Goal: Task Accomplishment & Management: Manage account settings

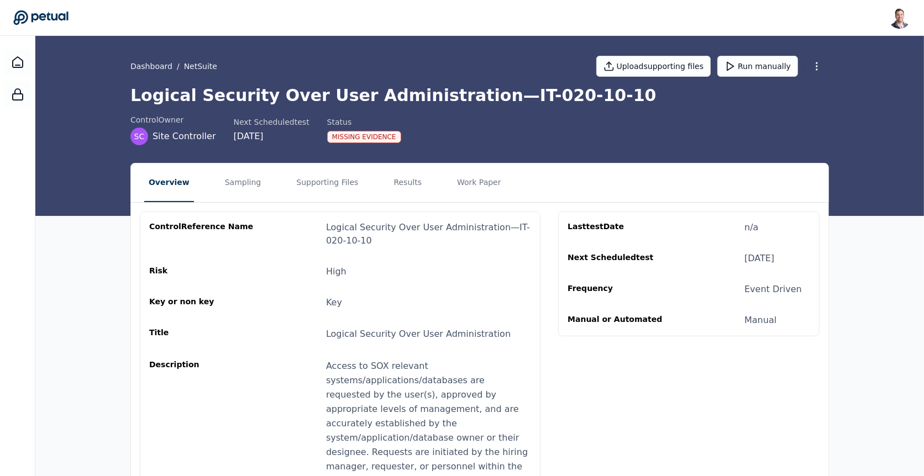
click at [48, 18] on icon at bounding box center [40, 18] width 55 height 14
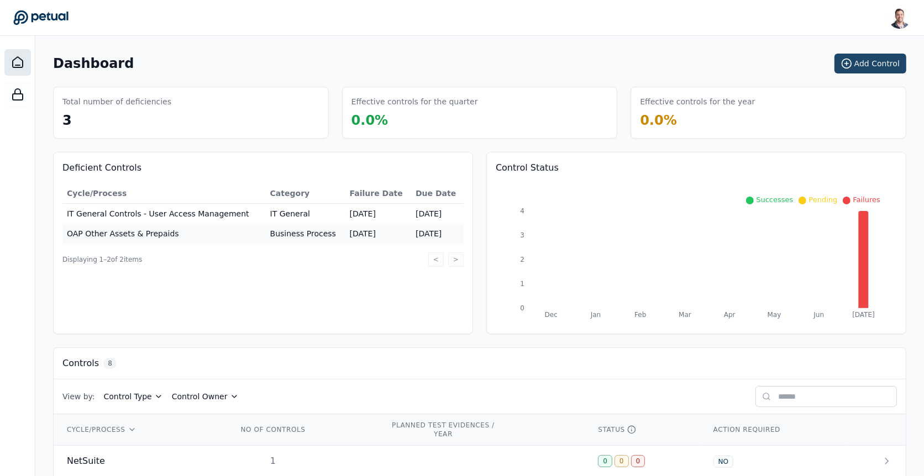
click at [858, 54] on button "Add Control" at bounding box center [871, 64] width 72 height 20
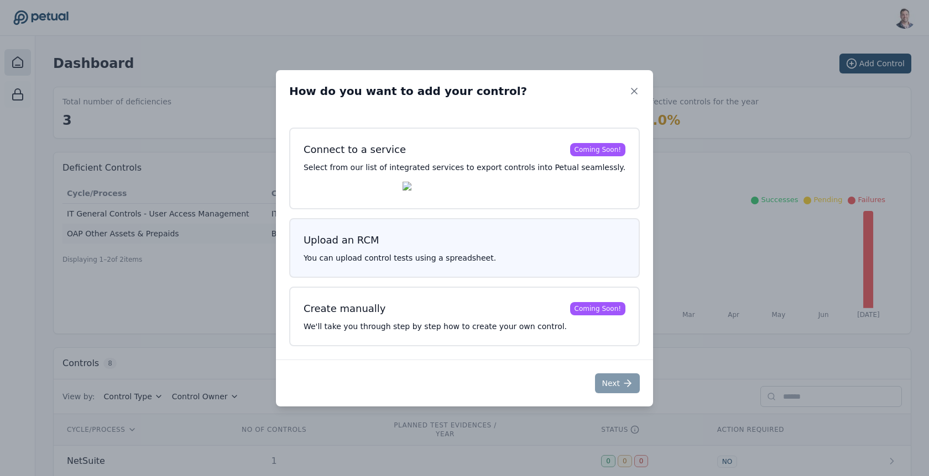
click at [430, 258] on p "You can upload control tests using a spreadsheet." at bounding box center [464, 258] width 322 height 11
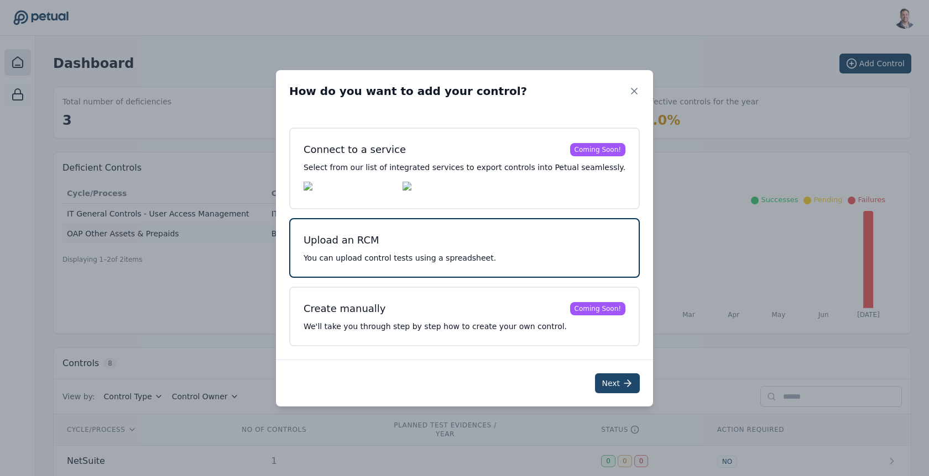
click at [601, 385] on button "Next" at bounding box center [617, 384] width 45 height 20
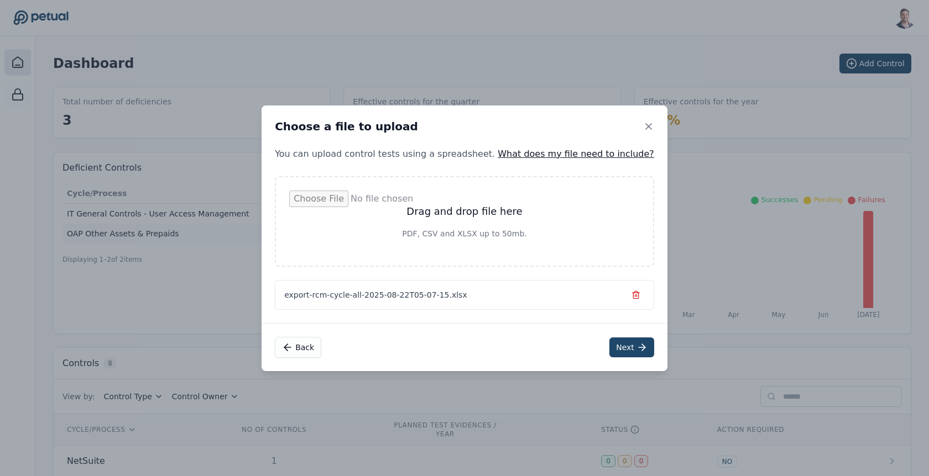
click at [612, 346] on button "Next" at bounding box center [631, 348] width 45 height 20
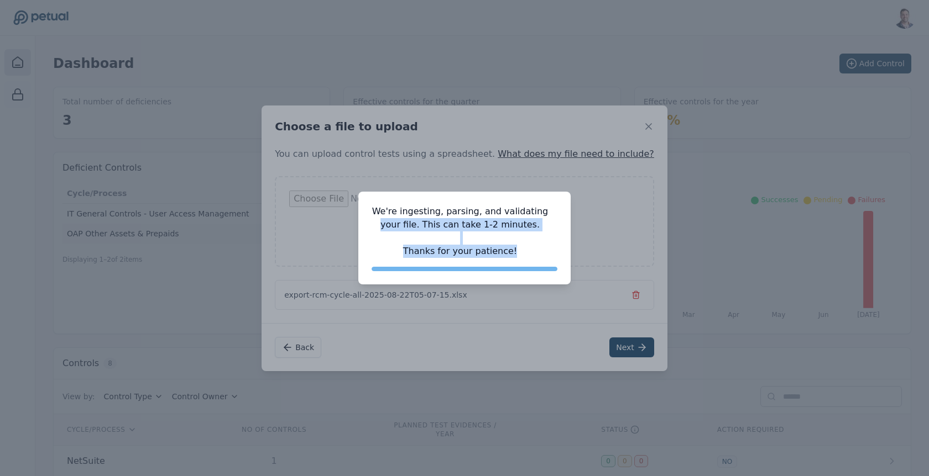
drag, startPoint x: 512, startPoint y: 253, endPoint x: 389, endPoint y: 222, distance: 126.5
click at [389, 222] on p "We're ingesting, parsing, and validating your file. This can take 1-2 minutes. …" at bounding box center [459, 231] width 177 height 53
drag, startPoint x: 378, startPoint y: 214, endPoint x: 530, endPoint y: 255, distance: 157.3
click at [530, 255] on p "We're ingesting, parsing, and validating your file. This can take 1-2 minutes. …" at bounding box center [459, 231] width 177 height 53
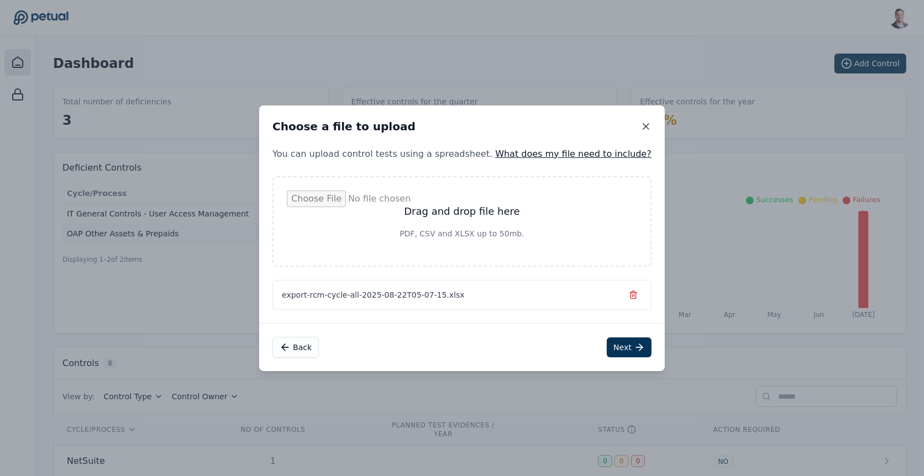
click at [641, 129] on icon at bounding box center [646, 126] width 11 height 11
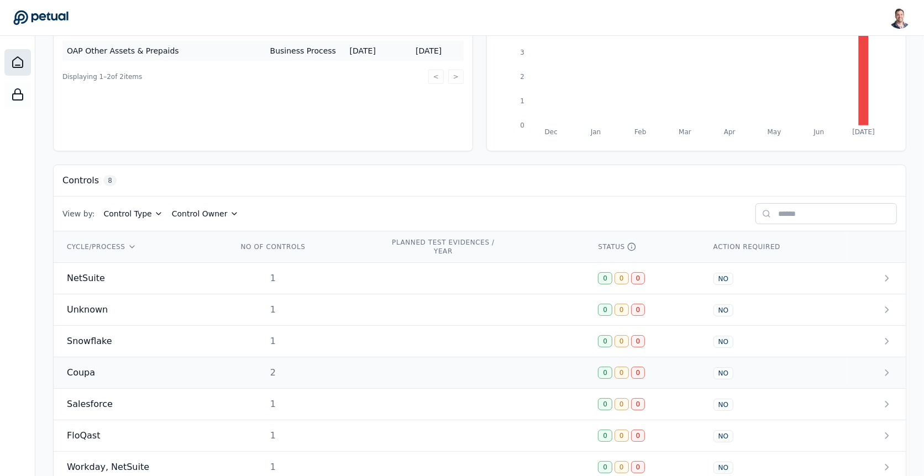
scroll to position [235, 0]
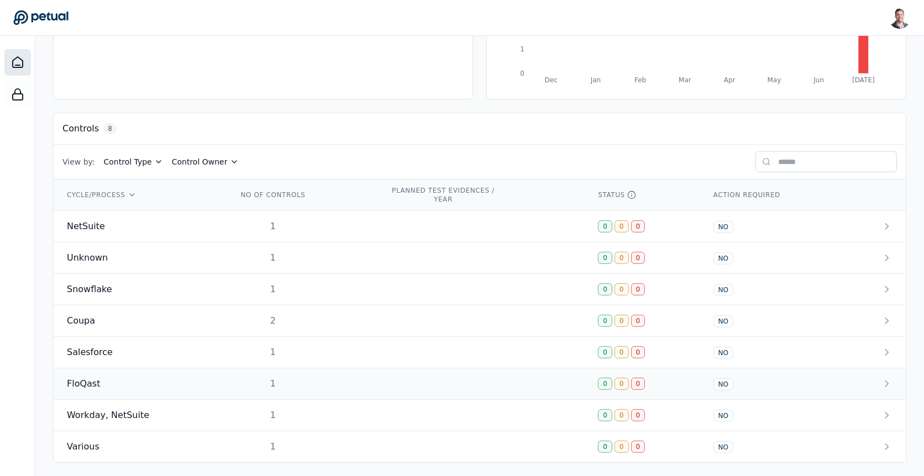
click at [340, 378] on td "1" at bounding box center [300, 385] width 153 height 32
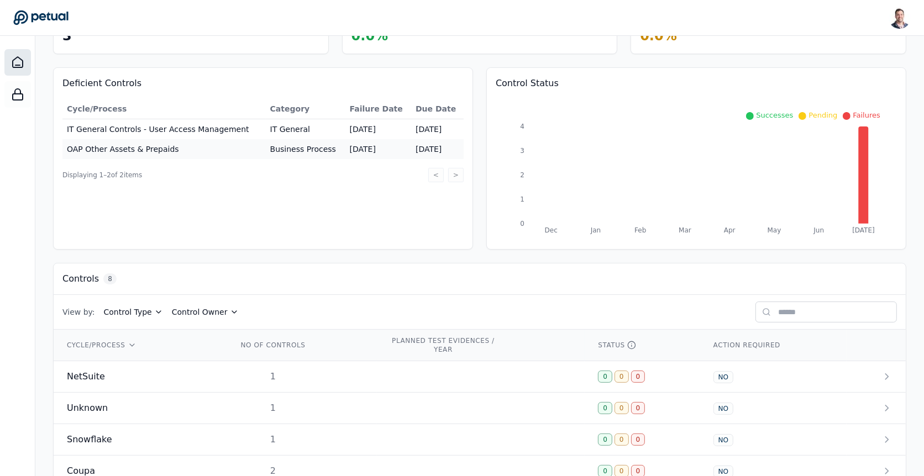
scroll to position [235, 0]
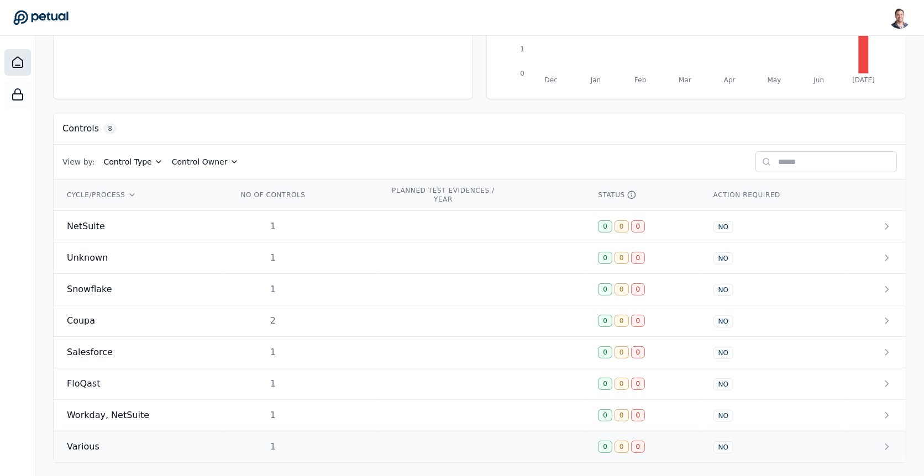
click at [348, 442] on td "1" at bounding box center [300, 448] width 153 height 32
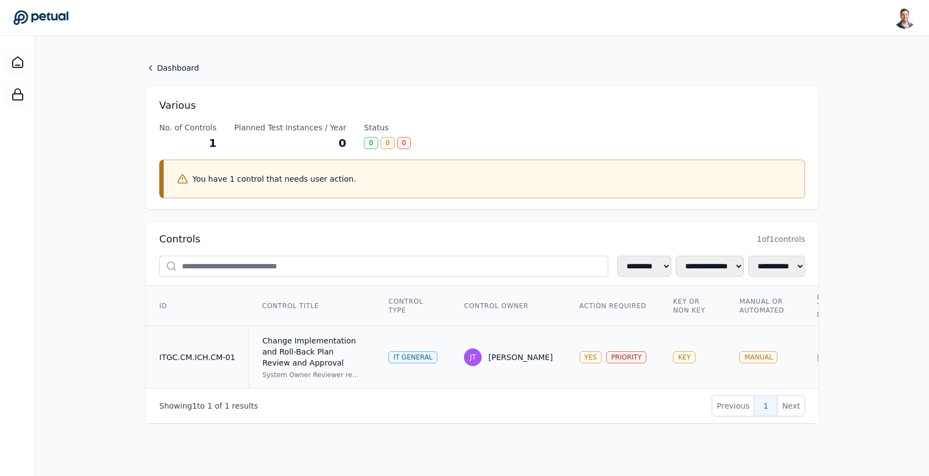
click at [333, 358] on div "Change Implementation and Roll-Back Plan Review and Approval" at bounding box center [311, 351] width 99 height 33
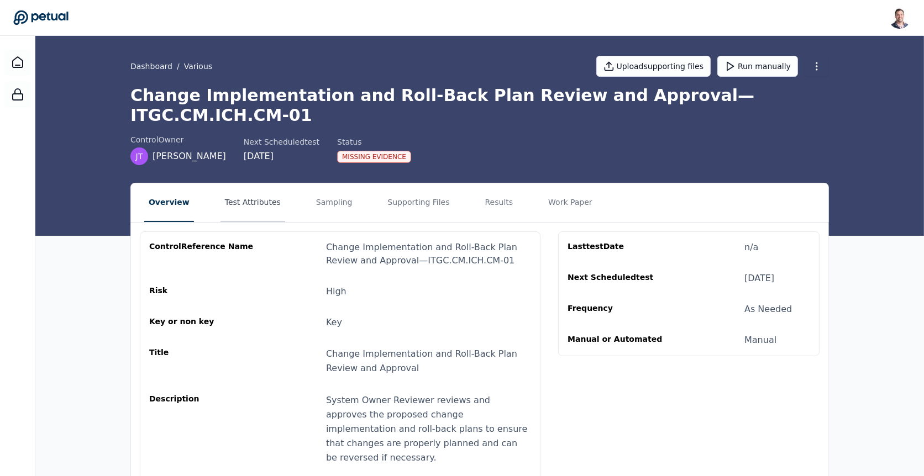
click at [246, 183] on button "Test Attributes" at bounding box center [253, 202] width 65 height 39
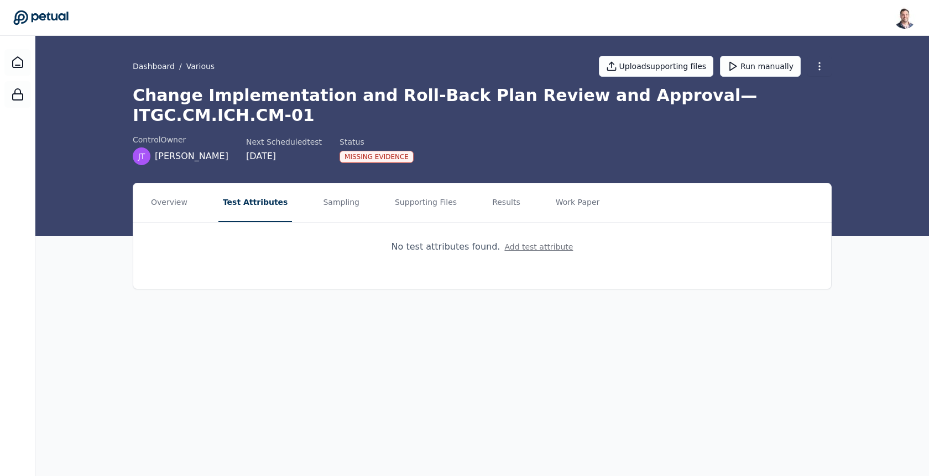
click at [515, 242] on button "Add test attribute" at bounding box center [538, 247] width 69 height 11
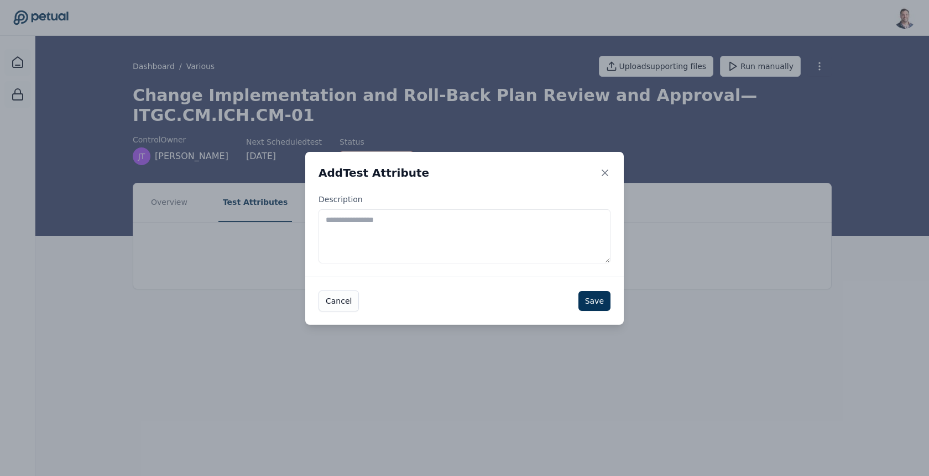
click at [451, 230] on textarea "Description" at bounding box center [464, 236] width 292 height 54
paste textarea "**********"
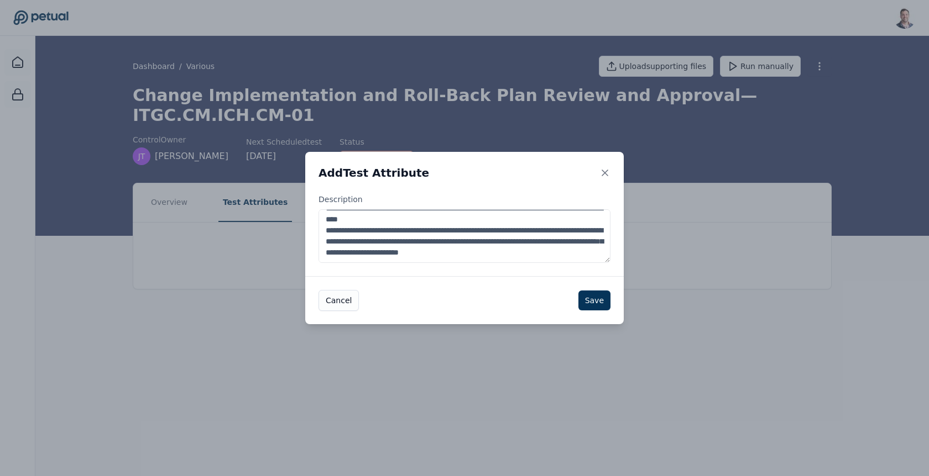
scroll to position [28, 0]
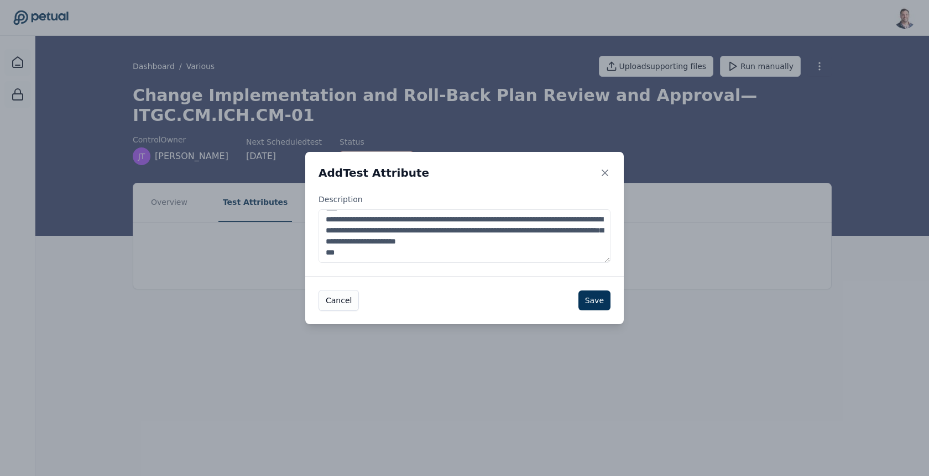
paste textarea "**********"
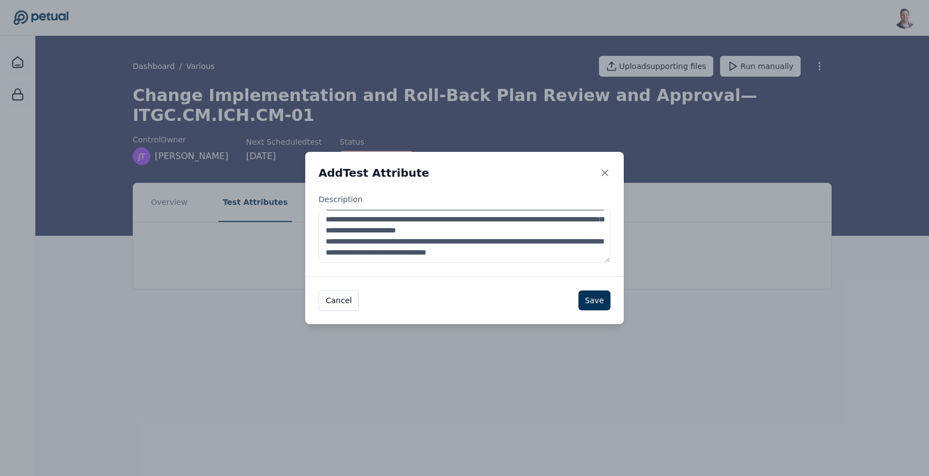
scroll to position [50, 0]
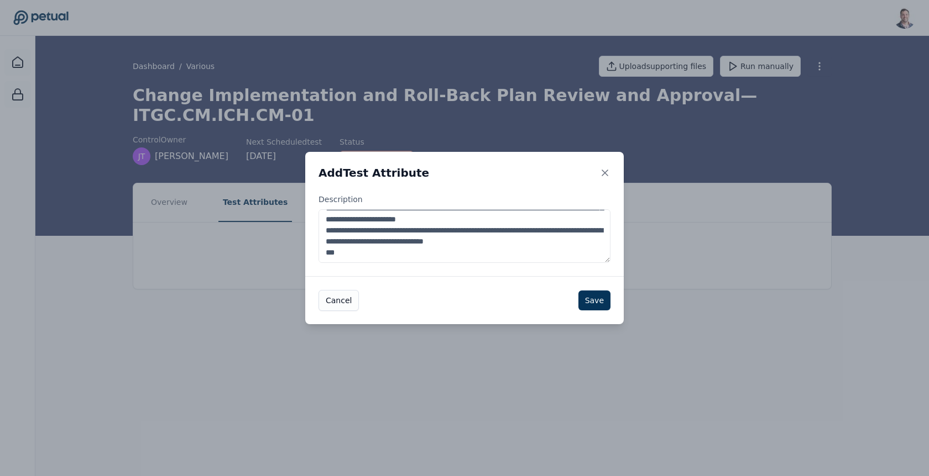
paste textarea "**********"
type textarea "**********"
click at [586, 298] on button "Save" at bounding box center [594, 301] width 32 height 20
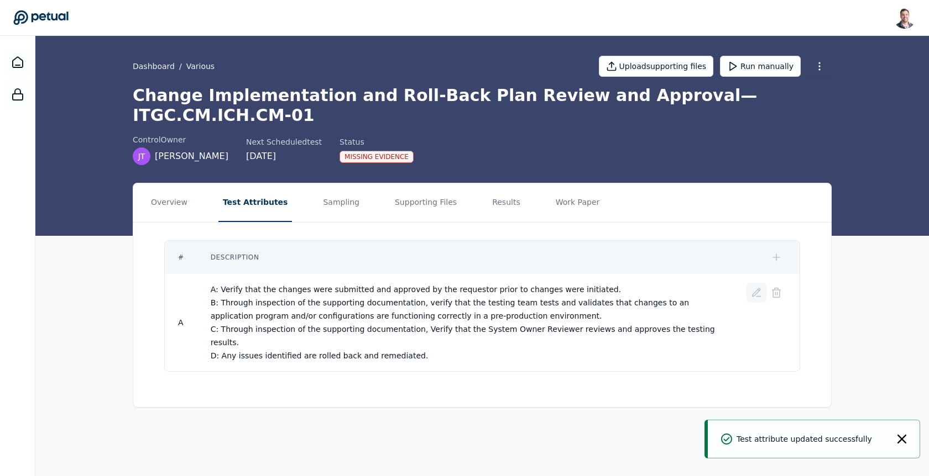
click at [752, 287] on icon at bounding box center [756, 292] width 11 height 11
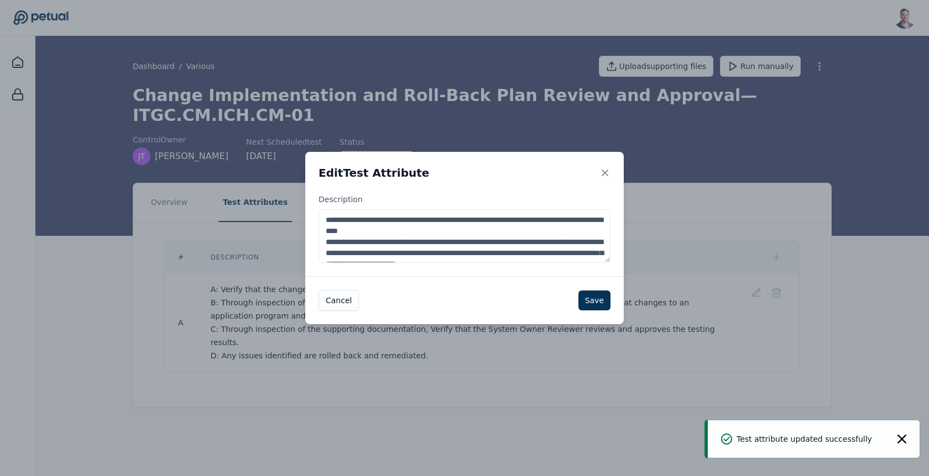
drag, startPoint x: 338, startPoint y: 220, endPoint x: 297, endPoint y: 222, distance: 41.5
click at [297, 222] on div "**********" at bounding box center [464, 238] width 929 height 476
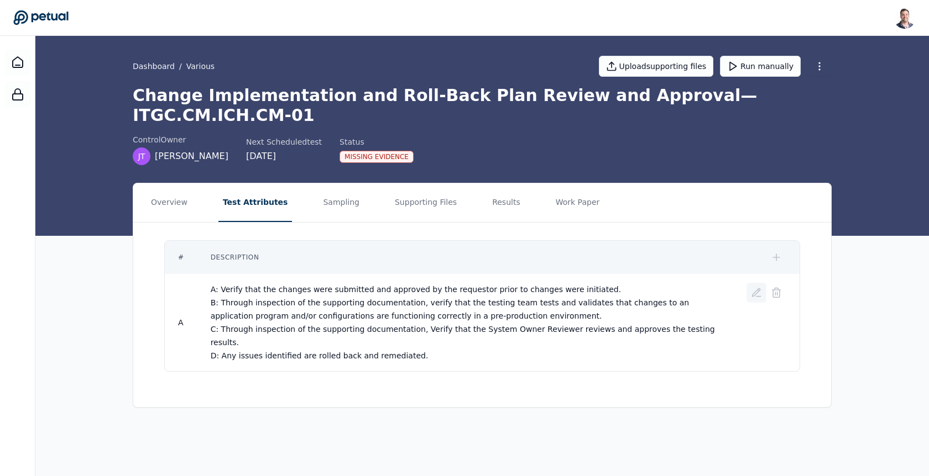
click at [750, 283] on button at bounding box center [756, 293] width 20 height 20
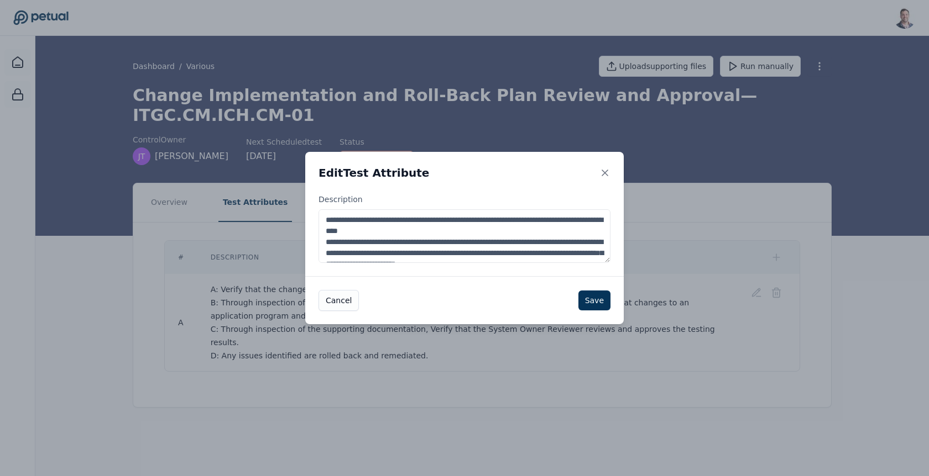
drag, startPoint x: 333, startPoint y: 222, endPoint x: 305, endPoint y: 222, distance: 27.6
click at [305, 222] on div "**********" at bounding box center [464, 235] width 318 height 82
type textarea "**********"
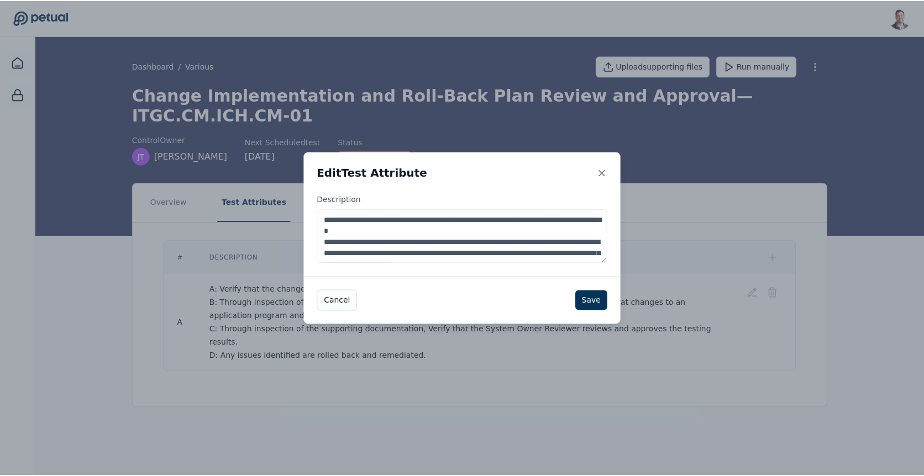
scroll to position [55, 0]
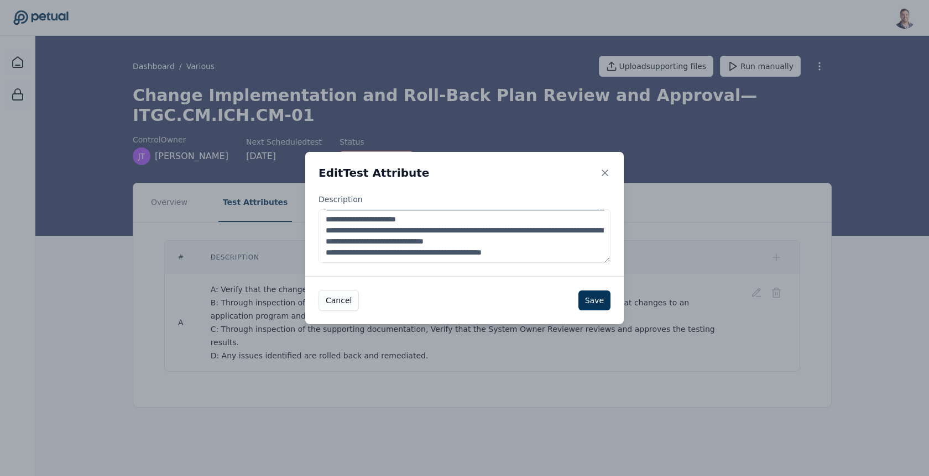
drag, startPoint x: 323, startPoint y: 242, endPoint x: 610, endPoint y: 333, distance: 300.5
click at [610, 333] on div "**********" at bounding box center [464, 238] width 929 height 476
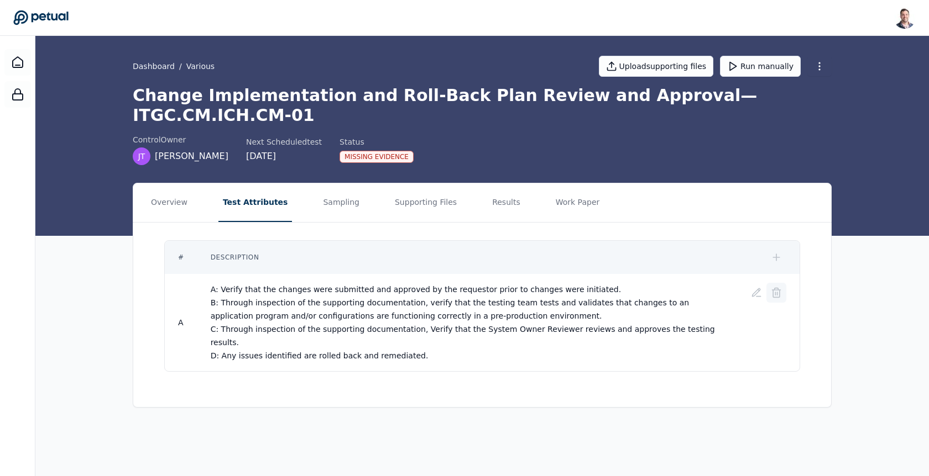
click at [783, 283] on button at bounding box center [776, 293] width 20 height 20
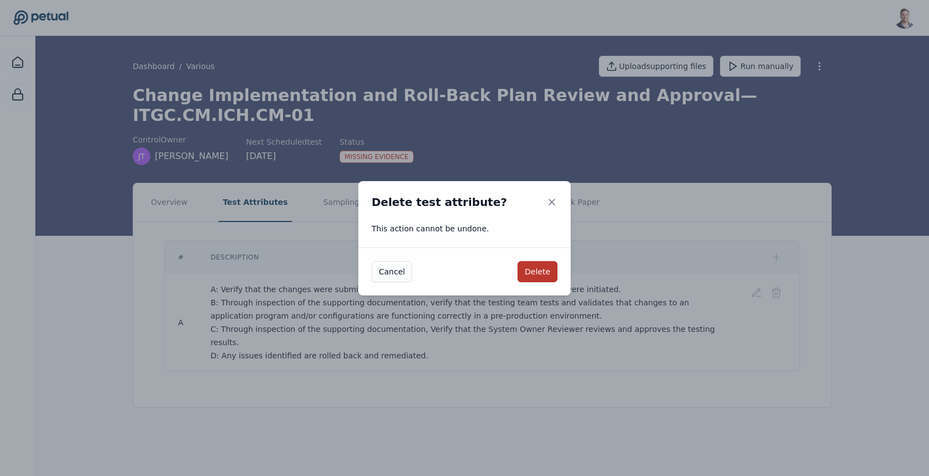
click at [526, 267] on button "Delete" at bounding box center [537, 271] width 40 height 21
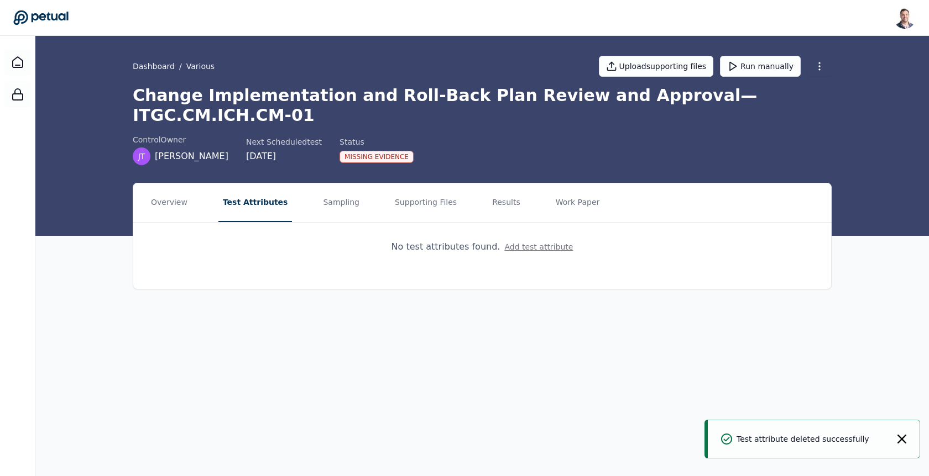
click at [550, 242] on button "Add test attribute" at bounding box center [538, 247] width 69 height 11
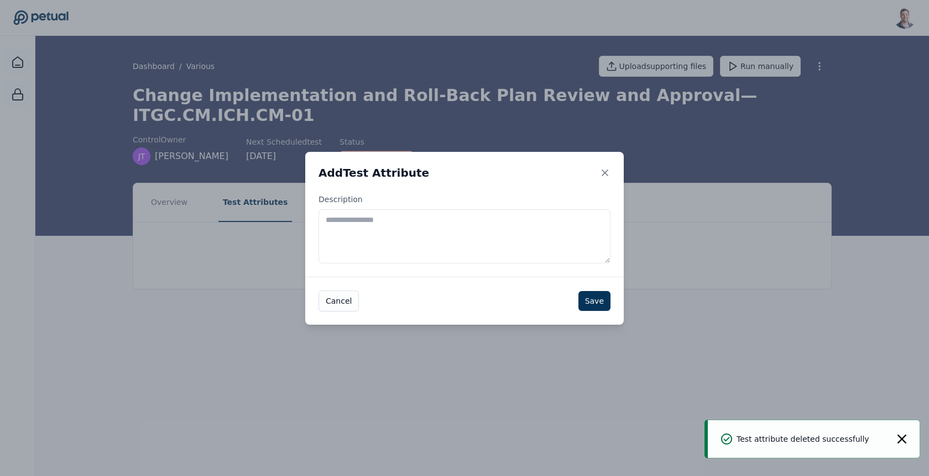
click at [444, 229] on textarea "Description" at bounding box center [464, 236] width 292 height 54
paste textarea "**********"
type textarea "**********"
click at [598, 303] on button "Save" at bounding box center [594, 301] width 32 height 20
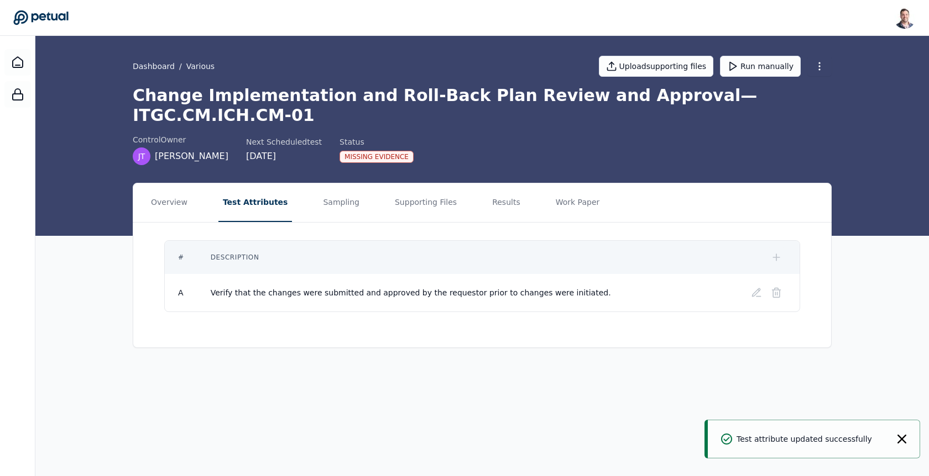
click at [776, 254] on icon at bounding box center [776, 257] width 0 height 7
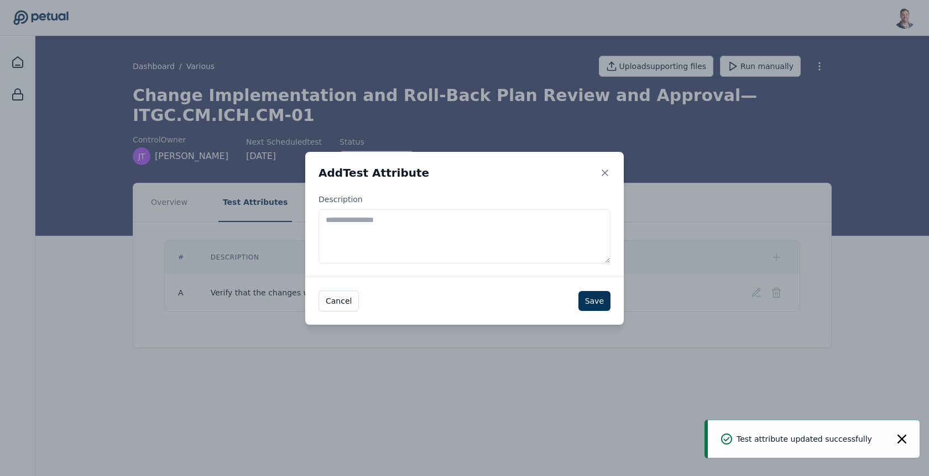
click at [438, 232] on textarea "Description" at bounding box center [464, 236] width 292 height 54
paste textarea "**********"
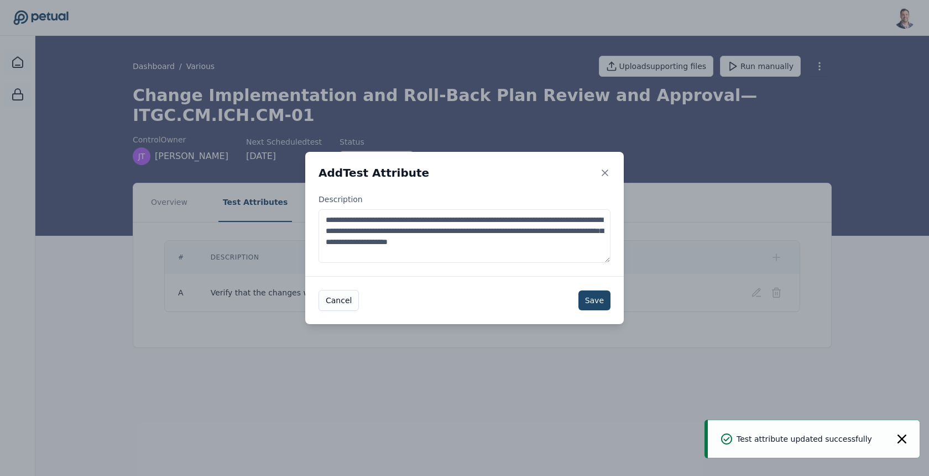
type textarea "**********"
click at [590, 296] on button "Save" at bounding box center [594, 301] width 32 height 20
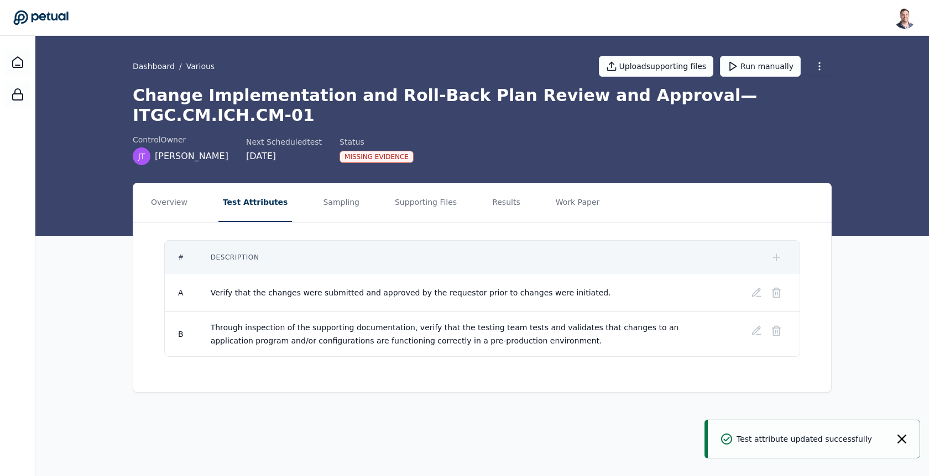
click at [777, 252] on icon at bounding box center [775, 257] width 11 height 11
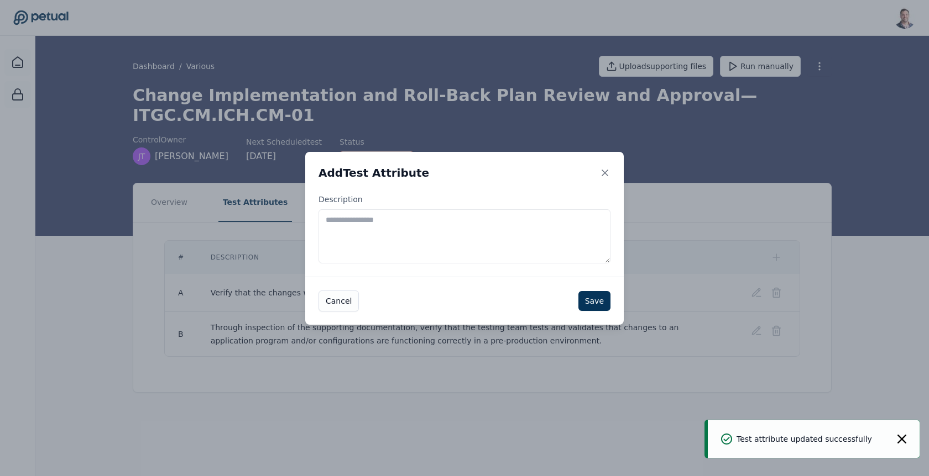
click at [509, 241] on textarea "Description" at bounding box center [464, 236] width 292 height 54
paste textarea "**********"
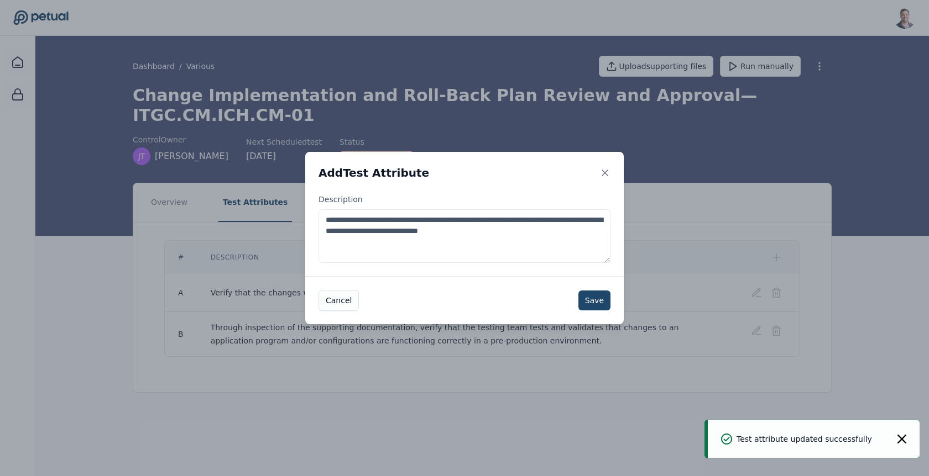
type textarea "**********"
click at [589, 300] on button "Save" at bounding box center [594, 301] width 32 height 20
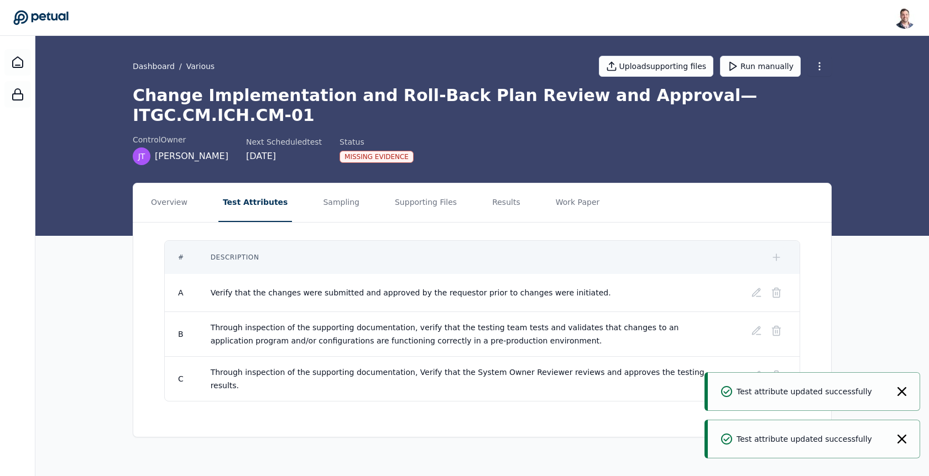
click at [774, 252] on icon at bounding box center [775, 257] width 11 height 11
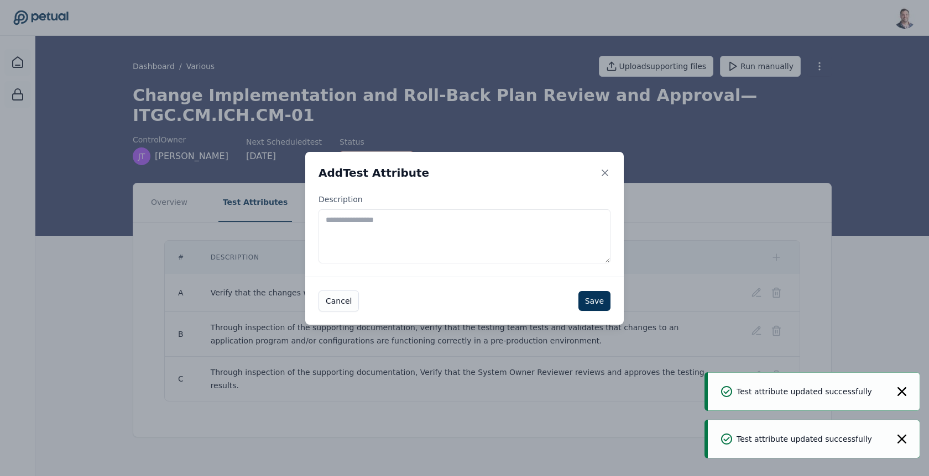
click at [497, 232] on textarea "Description" at bounding box center [464, 236] width 292 height 54
paste textarea "**********"
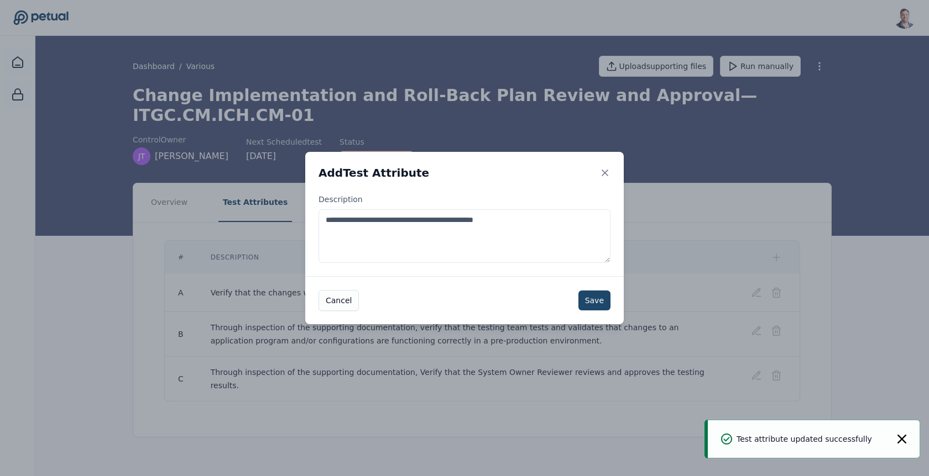
type textarea "**********"
click at [586, 297] on button "Save" at bounding box center [594, 301] width 32 height 20
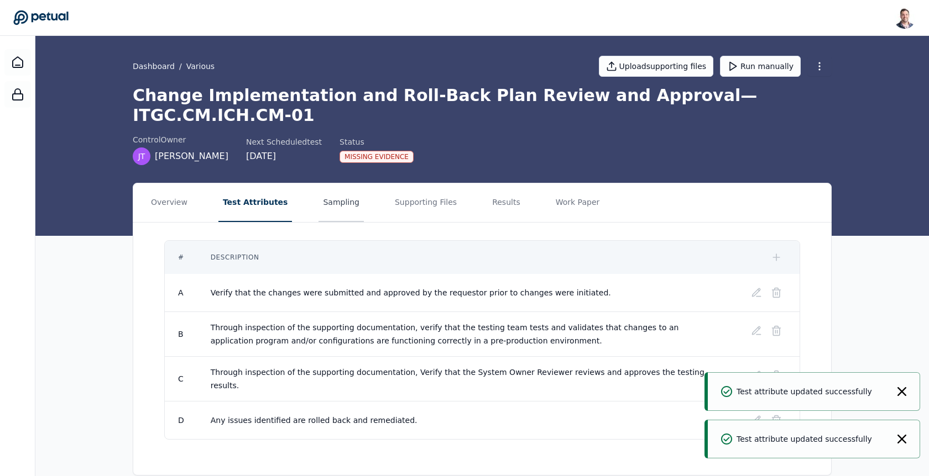
click at [333, 183] on button "Sampling" at bounding box center [340, 202] width 45 height 39
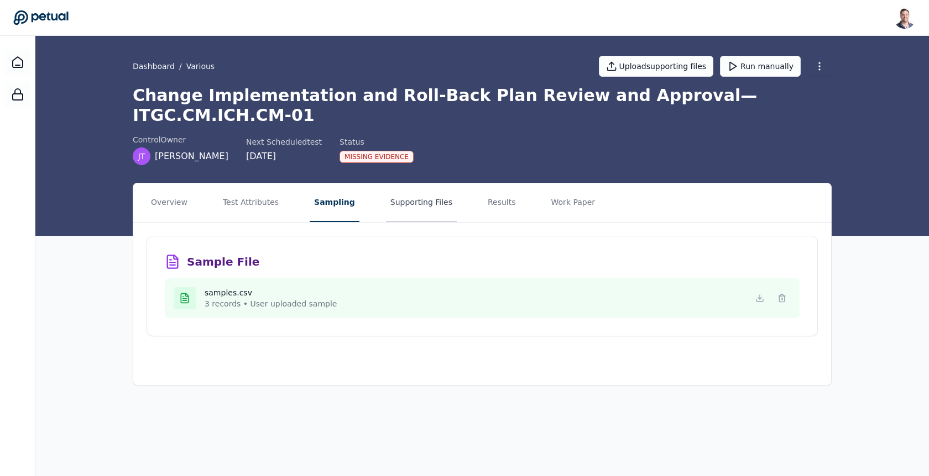
click at [400, 183] on button "Supporting Files" at bounding box center [421, 202] width 71 height 39
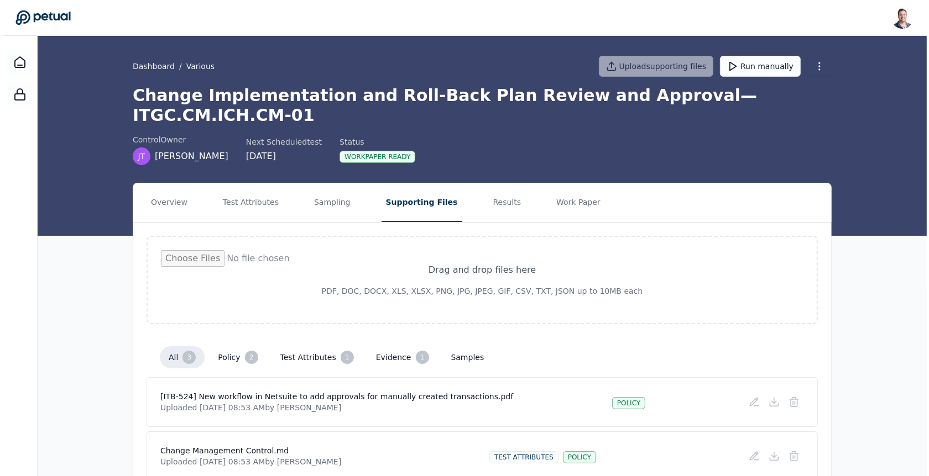
scroll to position [85, 0]
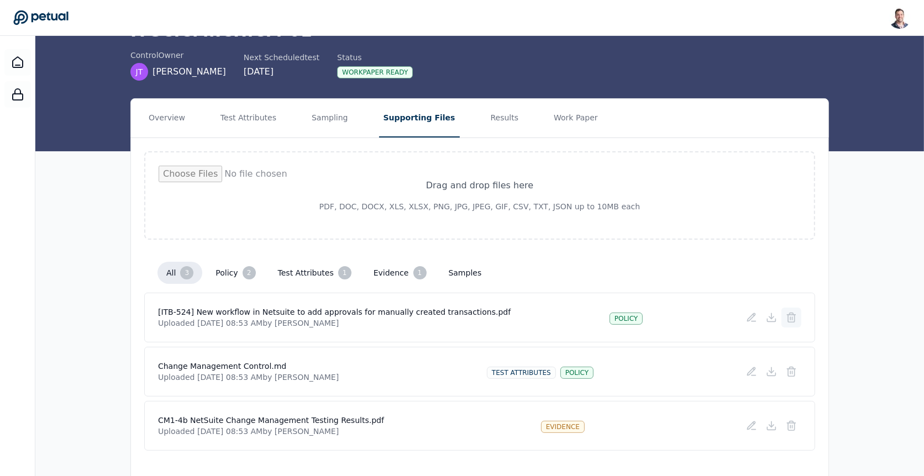
click at [798, 308] on button at bounding box center [792, 318] width 20 height 20
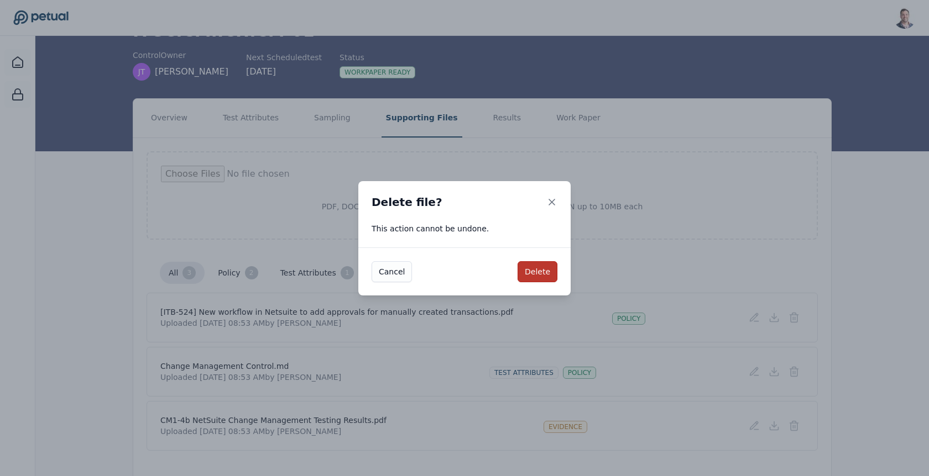
click at [544, 271] on button "Delete" at bounding box center [537, 271] width 40 height 21
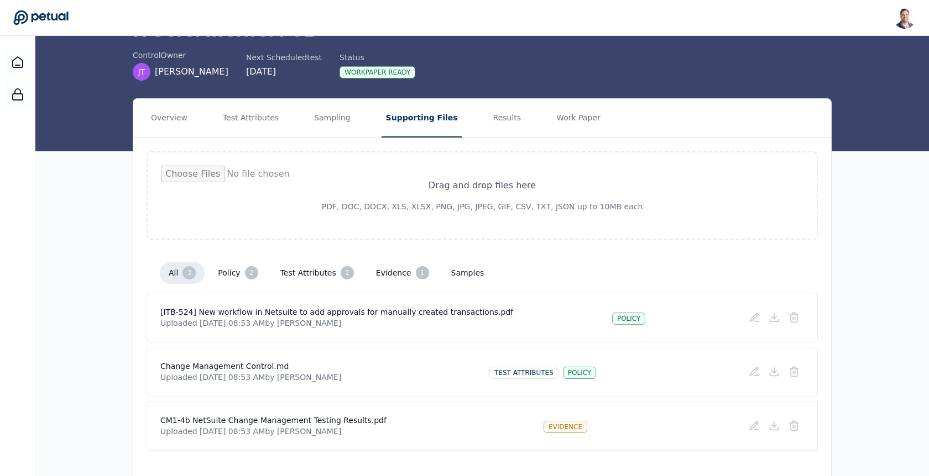
scroll to position [31, 0]
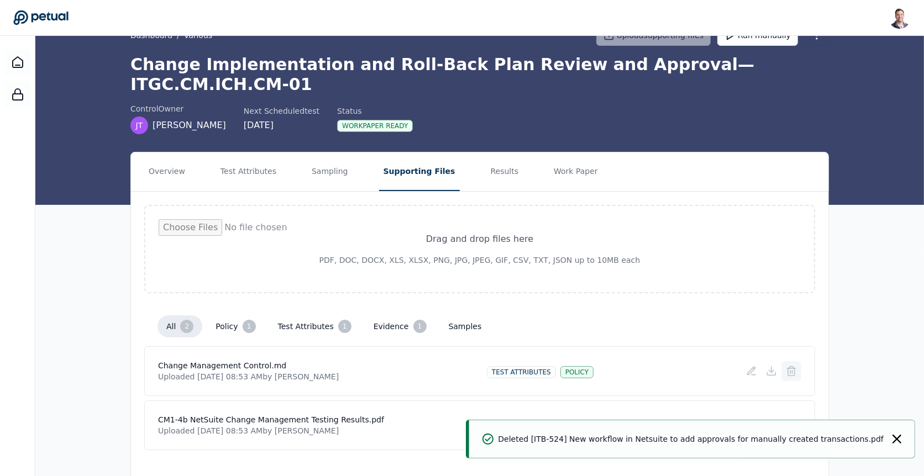
click at [796, 366] on icon at bounding box center [791, 371] width 11 height 11
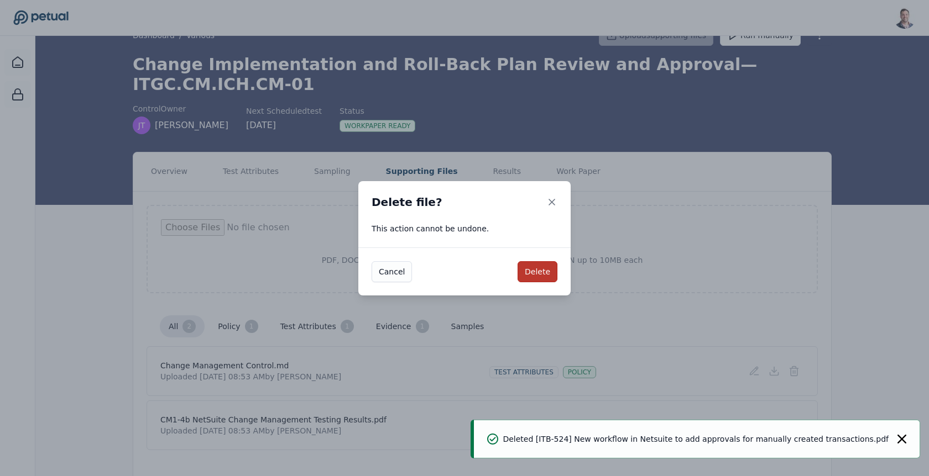
click at [538, 270] on button "Delete" at bounding box center [537, 271] width 40 height 21
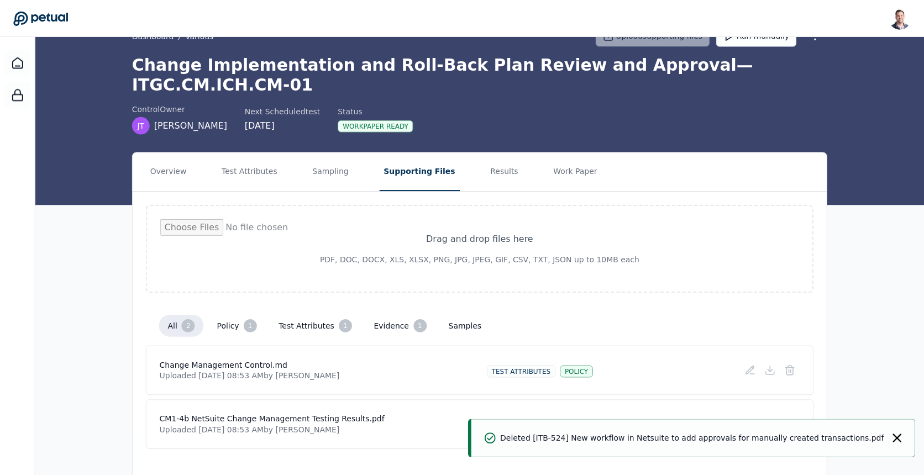
scroll to position [0, 0]
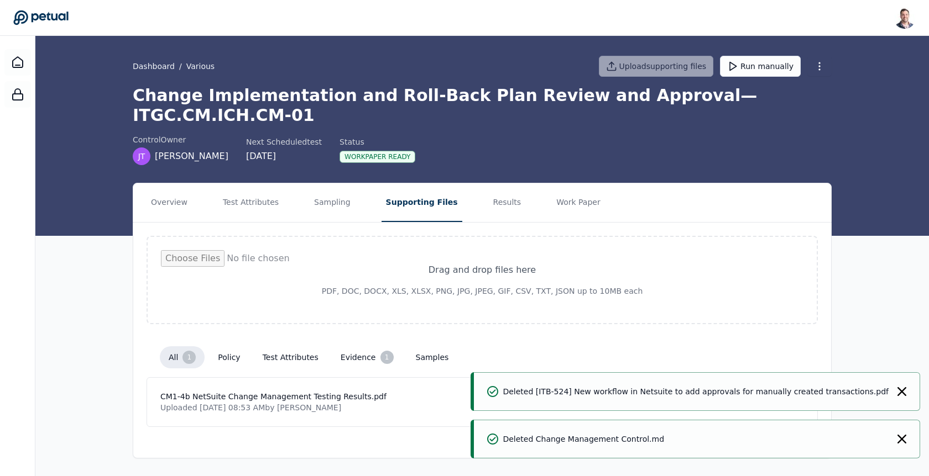
click at [900, 396] on icon "Notifications (F8)" at bounding box center [901, 391] width 9 height 9
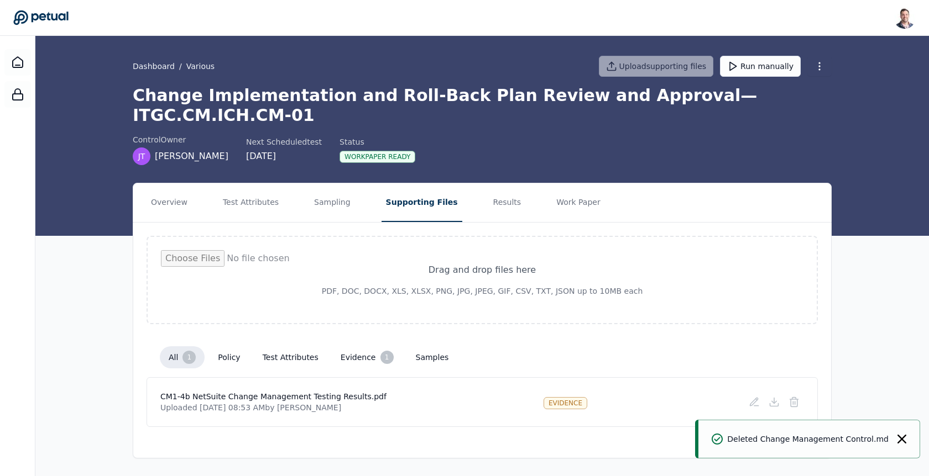
click at [905, 441] on icon "Notifications (F8)" at bounding box center [901, 439] width 9 height 9
click at [795, 402] on line at bounding box center [795, 403] width 0 height 3
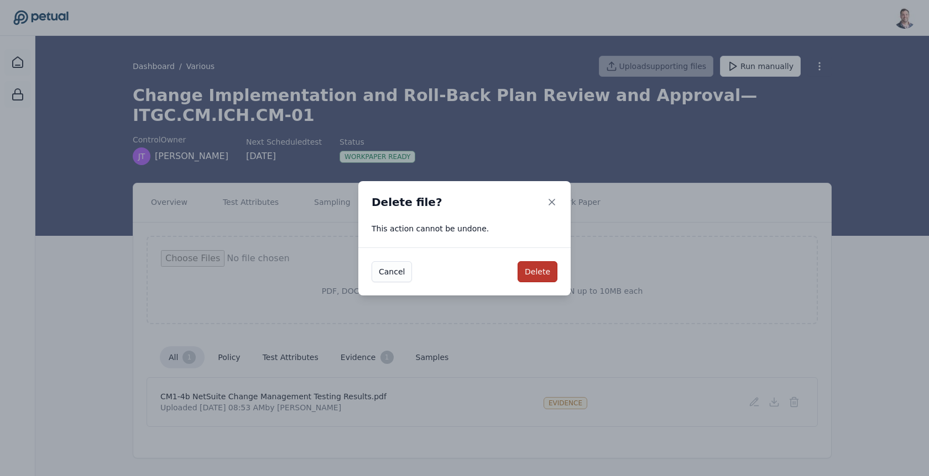
click at [538, 269] on button "Delete" at bounding box center [537, 271] width 40 height 21
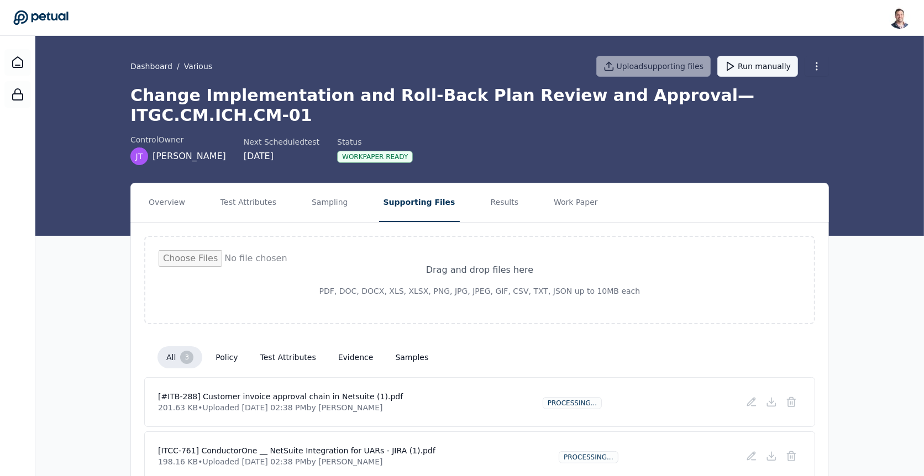
click at [752, 61] on button "Run manually" at bounding box center [757, 66] width 81 height 21
click at [261, 190] on button "Test Attributes" at bounding box center [248, 202] width 65 height 39
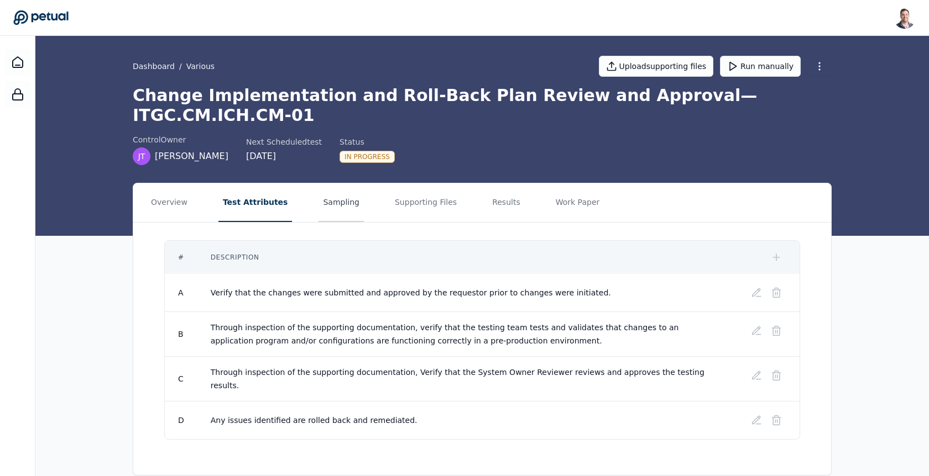
click at [328, 185] on button "Sampling" at bounding box center [340, 202] width 45 height 39
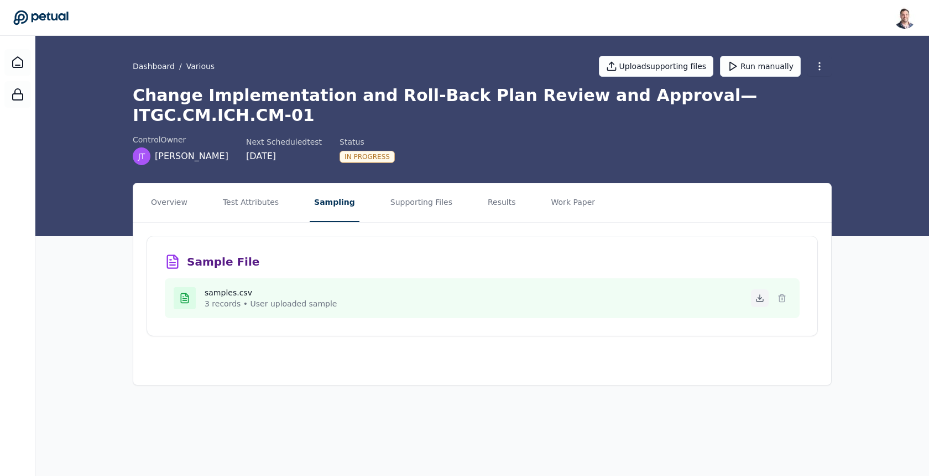
click at [759, 294] on icon at bounding box center [759, 298] width 9 height 9
click at [261, 183] on button "Test Attributes" at bounding box center [250, 202] width 65 height 39
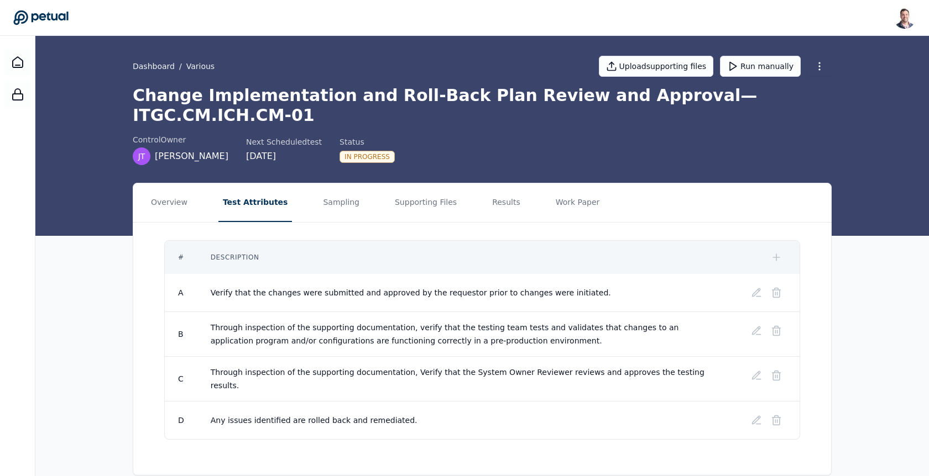
click at [384, 99] on h1 "Change Implementation and Roll-Back Plan Review and Approval — ITGC.CM.ICH.CM-01" at bounding box center [482, 106] width 699 height 40
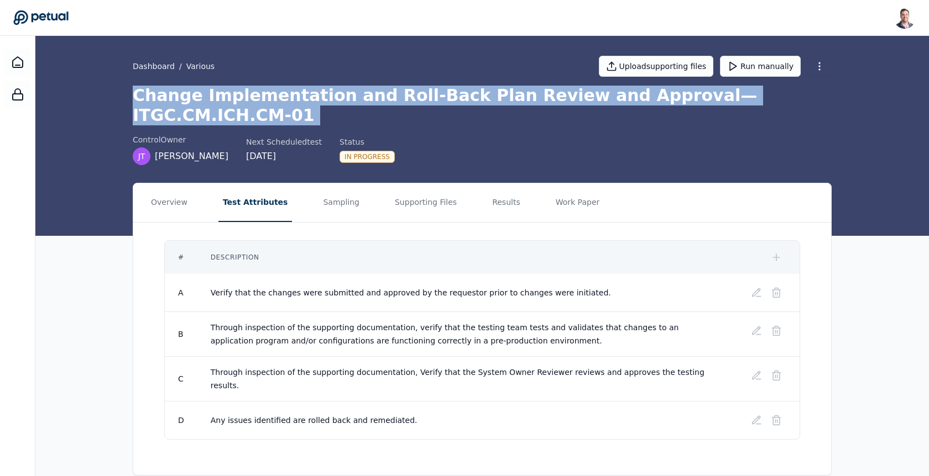
click at [384, 99] on h1 "Change Implementation and Roll-Back Plan Review and Approval — ITGC.CM.ICH.CM-01" at bounding box center [482, 106] width 699 height 40
click at [546, 91] on h1 "Change Implementation and Roll-Back Plan Review and Approval — ITGC.CM.ICH.CM-01" at bounding box center [482, 106] width 699 height 40
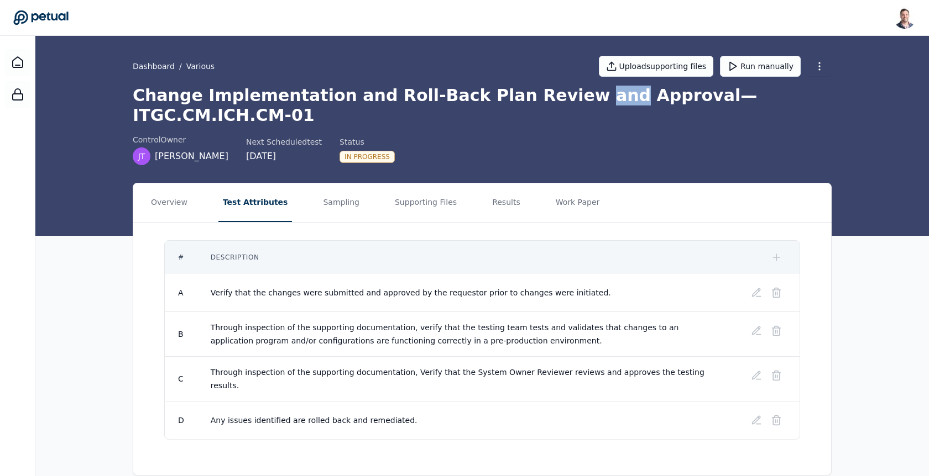
click at [546, 91] on h1 "Change Implementation and Roll-Back Plan Review and Approval — ITGC.CM.ICH.CM-01" at bounding box center [482, 106] width 699 height 40
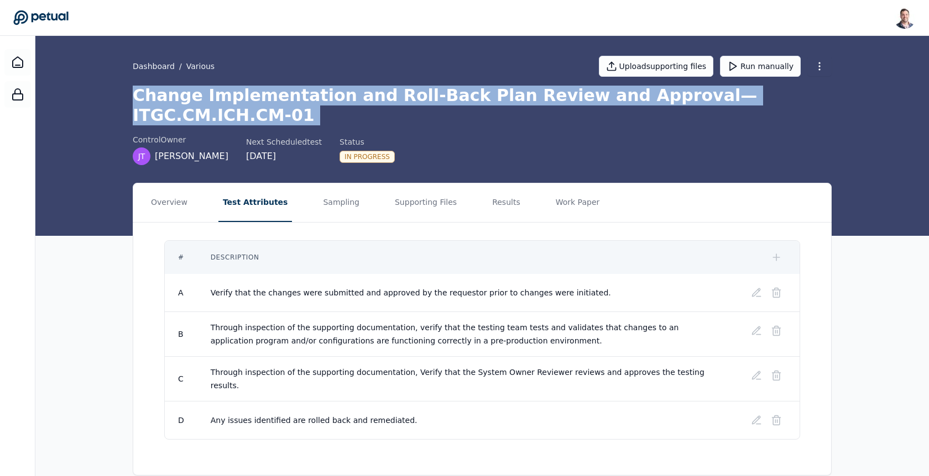
click at [546, 91] on h1 "Change Implementation and Roll-Back Plan Review and Approval — ITGC.CM.ICH.CM-01" at bounding box center [482, 106] width 699 height 40
click at [575, 95] on h1 "Change Implementation and Roll-Back Plan Review and Approval — ITGC.CM.ICH.CM-01" at bounding box center [482, 106] width 699 height 40
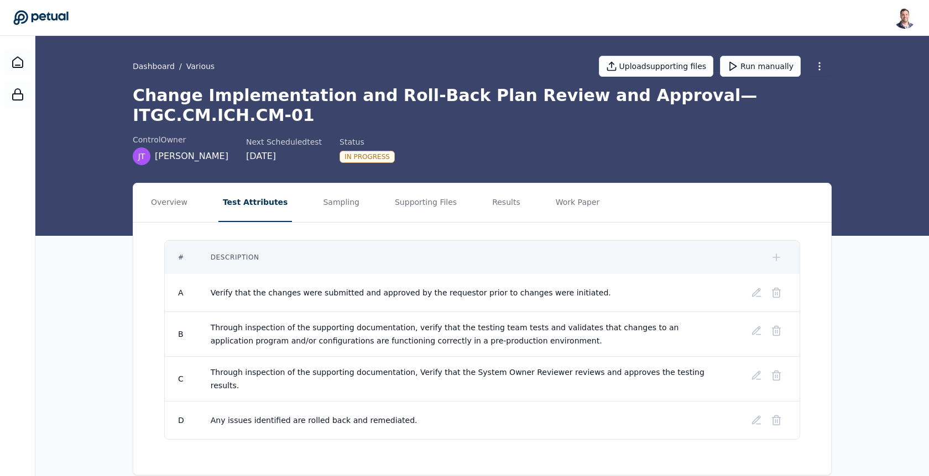
click at [594, 93] on h1 "Change Implementation and Roll-Back Plan Review and Approval — ITGC.CM.ICH.CM-01" at bounding box center [482, 106] width 699 height 40
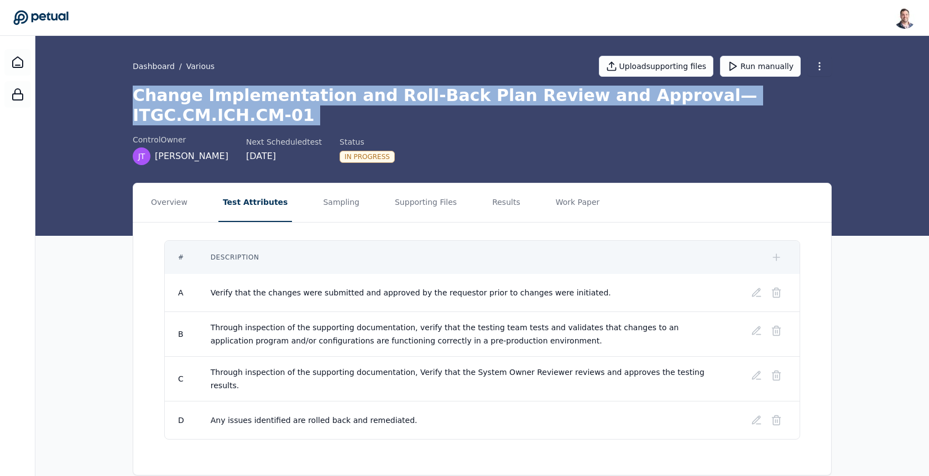
click at [594, 93] on h1 "Change Implementation and Roll-Back Plan Review and Approval — ITGC.CM.ICH.CM-01" at bounding box center [482, 106] width 699 height 40
click at [606, 93] on h1 "Change Implementation and Roll-Back Plan Review and Approval — ITGC.CM.ICH.CM-01" at bounding box center [482, 106] width 699 height 40
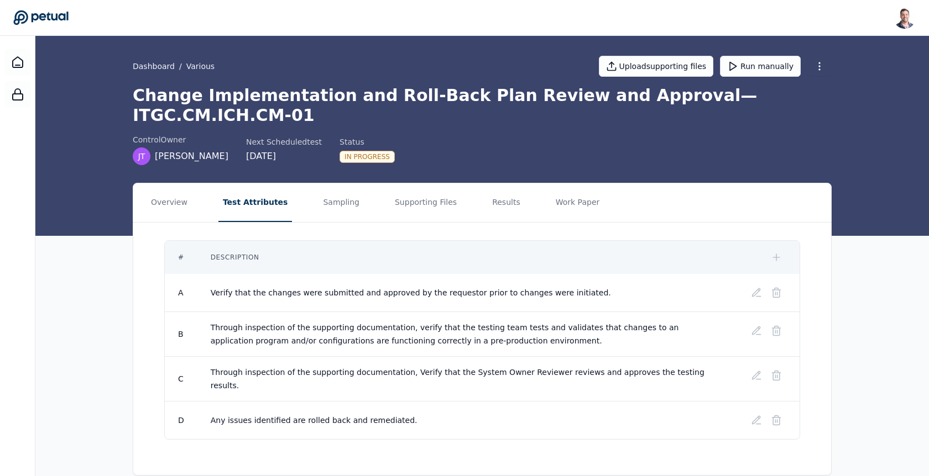
click at [667, 98] on h1 "Change Implementation and Roll-Back Plan Review and Approval — ITGC.CM.ICH.CM-01" at bounding box center [482, 106] width 699 height 40
click at [497, 96] on h1 "Change Implementation and Roll-Back Plan Review and Approval — ITGC.CM.ICH.CM-01" at bounding box center [482, 106] width 699 height 40
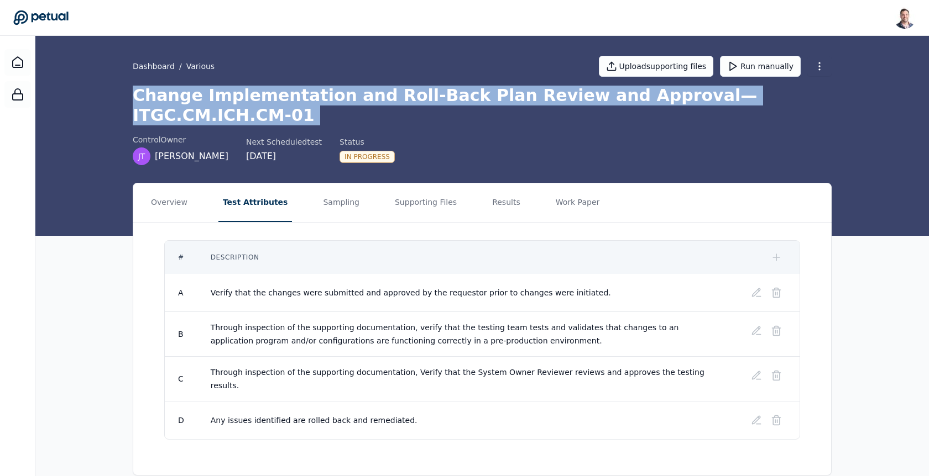
click at [497, 96] on h1 "Change Implementation and Roll-Back Plan Review and Approval — ITGC.CM.ICH.CM-01" at bounding box center [482, 106] width 699 height 40
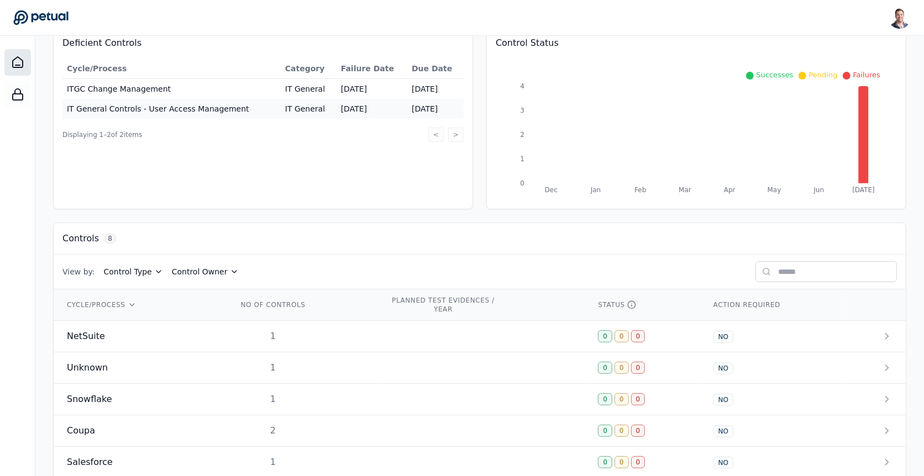
scroll to position [235, 0]
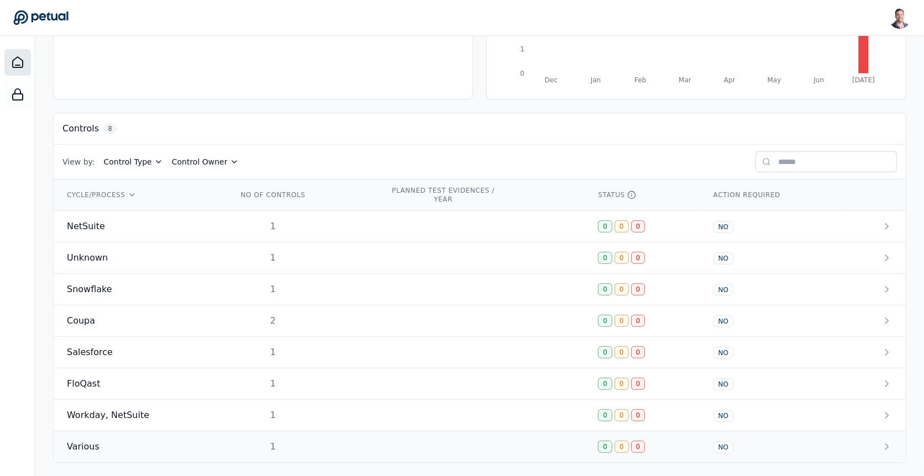
click at [270, 443] on div "1" at bounding box center [273, 447] width 71 height 13
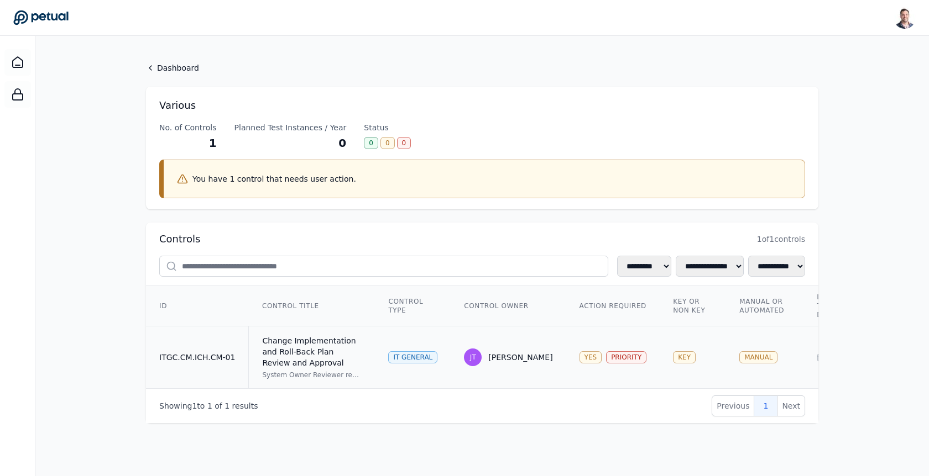
click at [308, 335] on div "Change Implementation and Roll-Back Plan Review and Approval" at bounding box center [311, 351] width 99 height 33
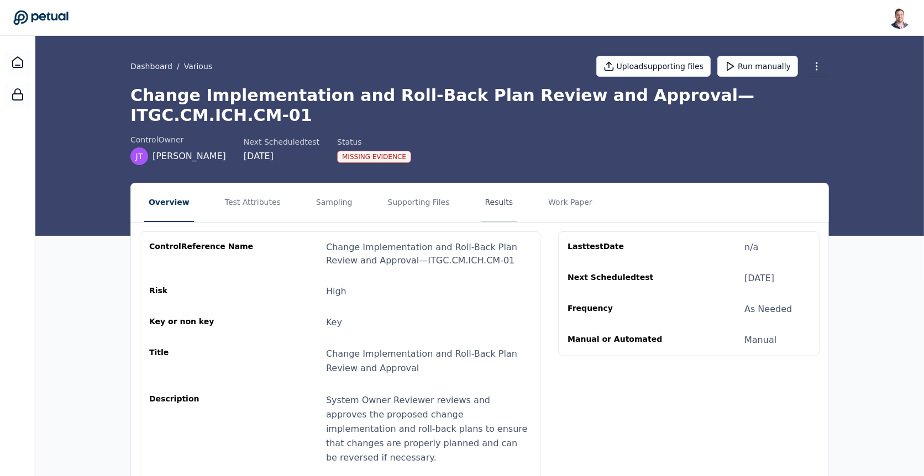
click at [481, 188] on button "Results" at bounding box center [499, 202] width 37 height 39
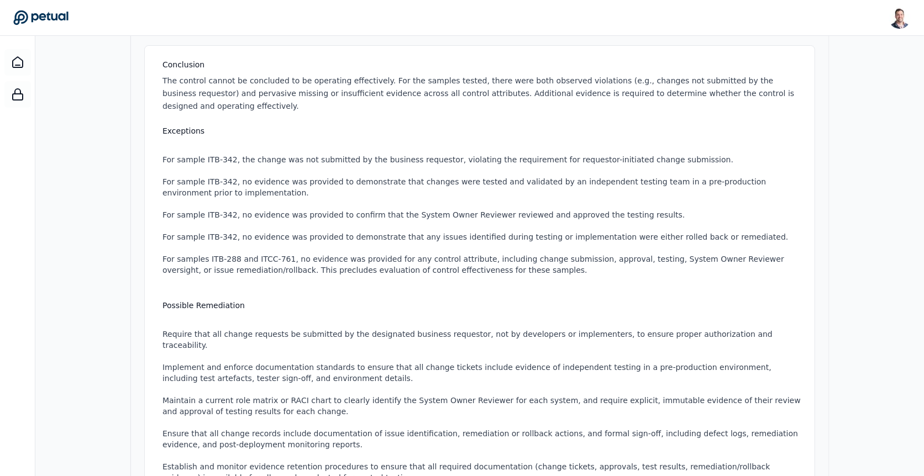
scroll to position [435, 0]
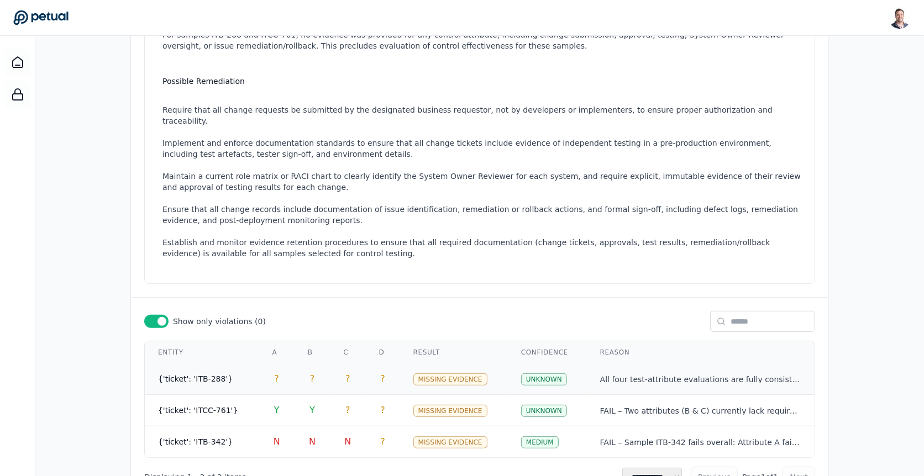
click at [358, 364] on td "?" at bounding box center [347, 380] width 35 height 32
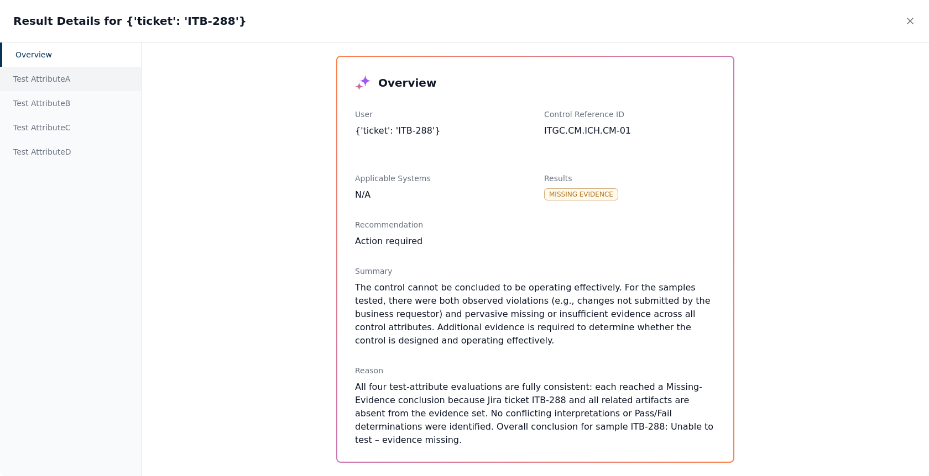
click at [42, 72] on div "Test Attribute A" at bounding box center [70, 79] width 141 height 24
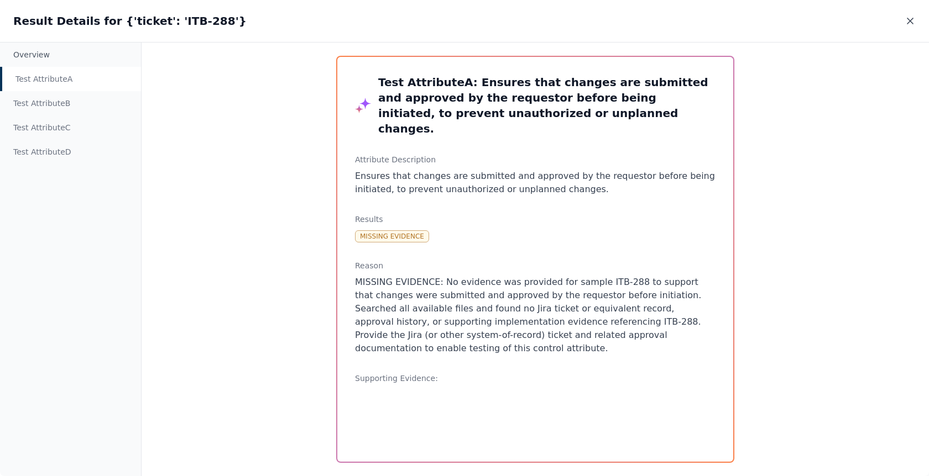
click at [913, 16] on icon at bounding box center [909, 20] width 11 height 11
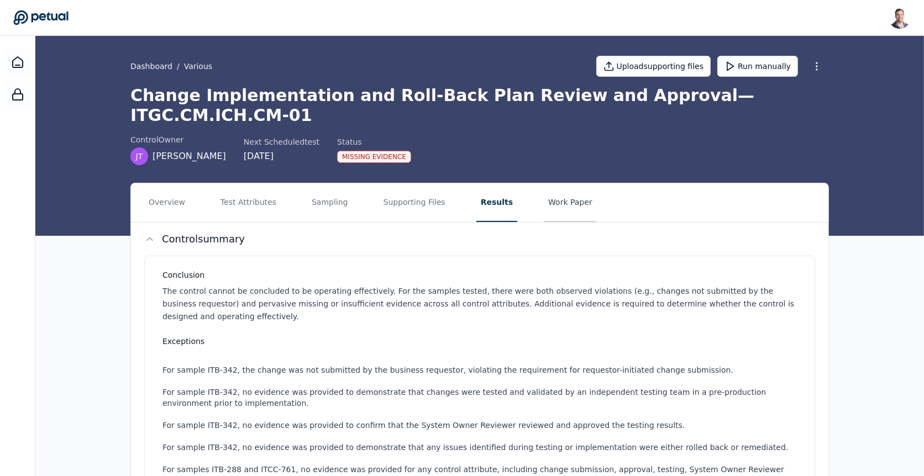
click at [571, 188] on button "Work Paper" at bounding box center [570, 202] width 53 height 39
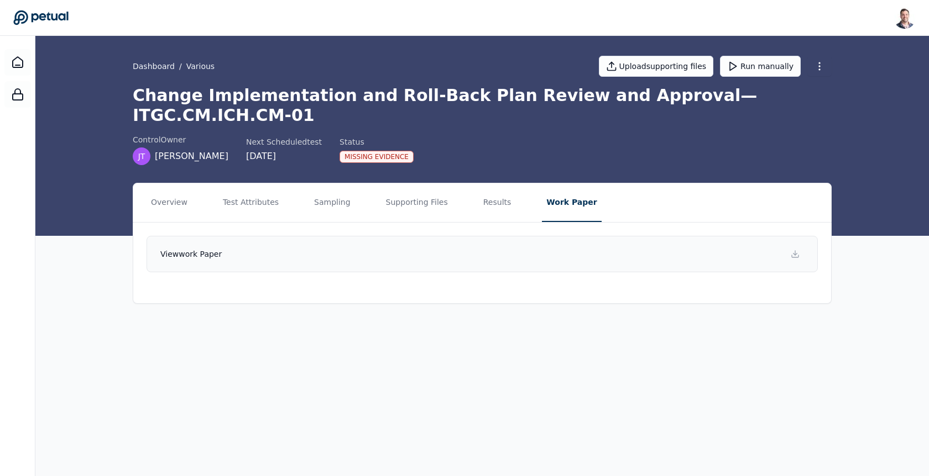
click at [458, 236] on link "View work paper" at bounding box center [481, 254] width 671 height 36
click at [479, 186] on button "Results" at bounding box center [497, 202] width 37 height 39
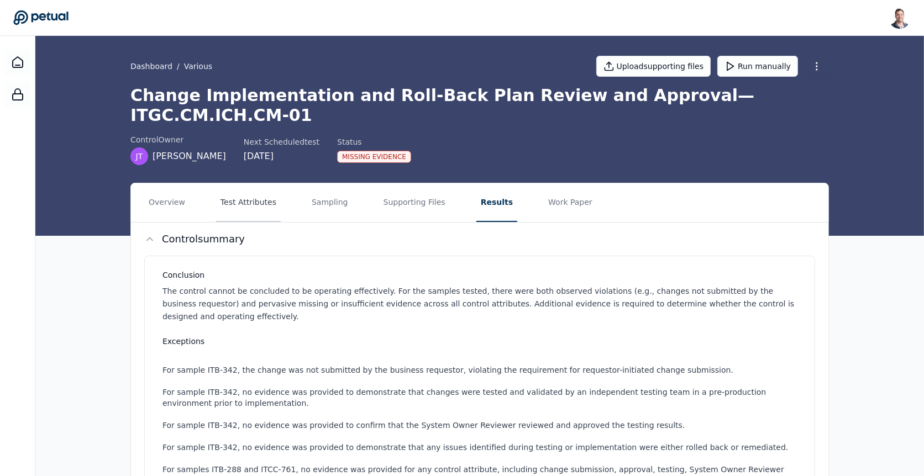
click at [269, 183] on button "Test Attributes" at bounding box center [248, 202] width 65 height 39
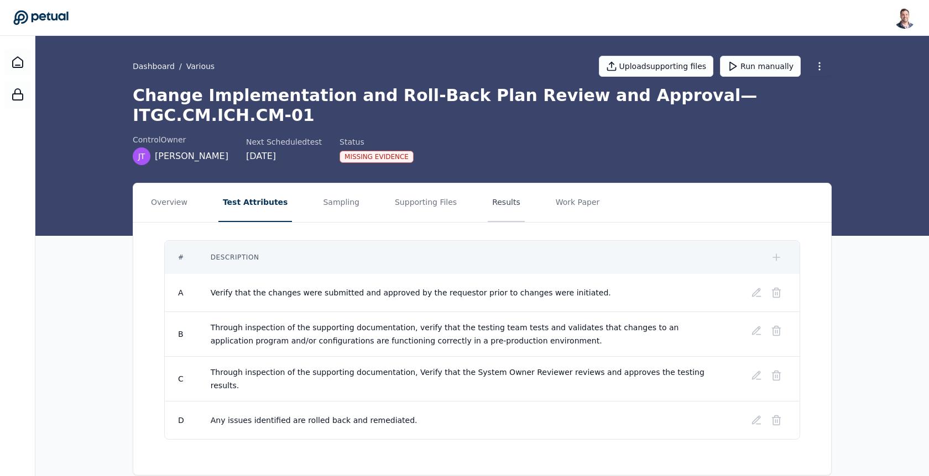
click at [490, 191] on button "Results" at bounding box center [505, 202] width 37 height 39
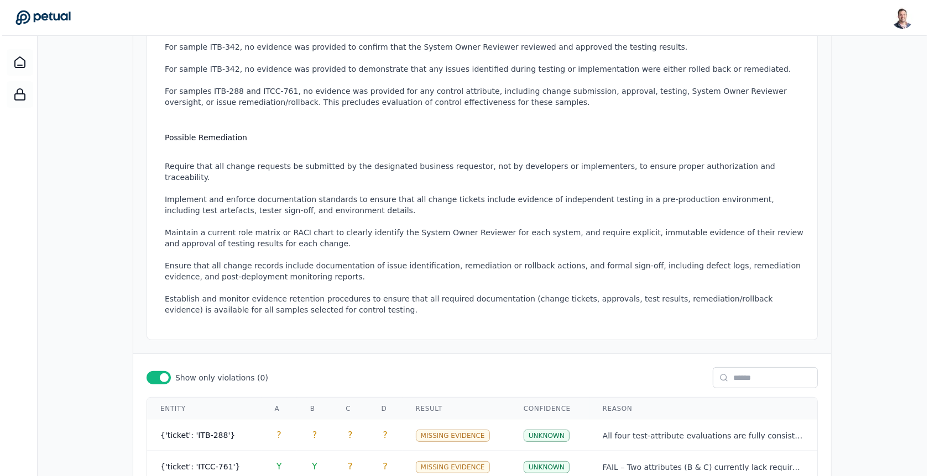
scroll to position [435, 0]
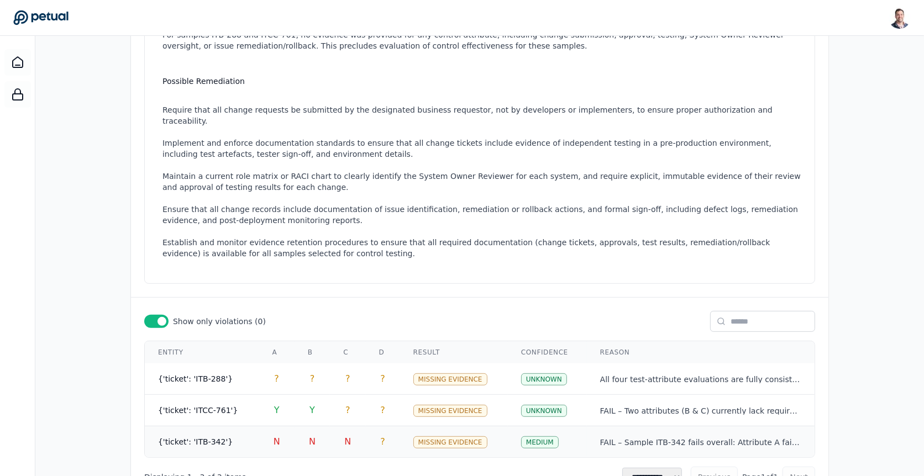
click at [370, 427] on td "?" at bounding box center [383, 443] width 34 height 32
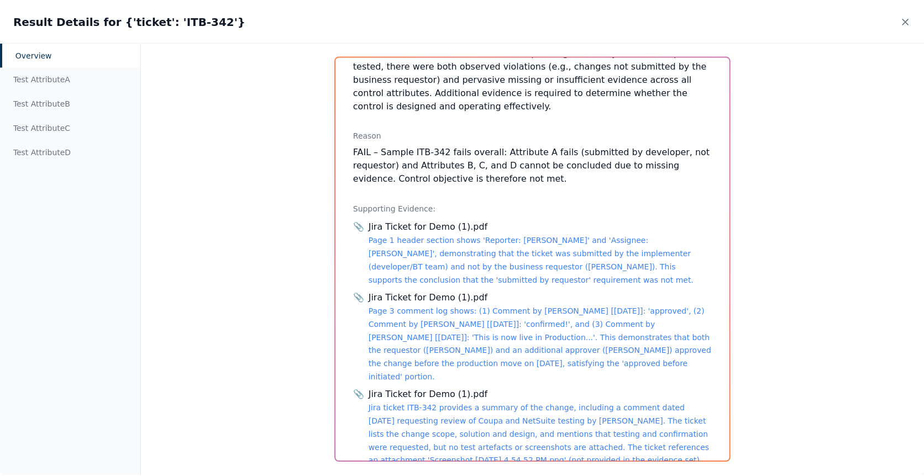
scroll to position [241, 0]
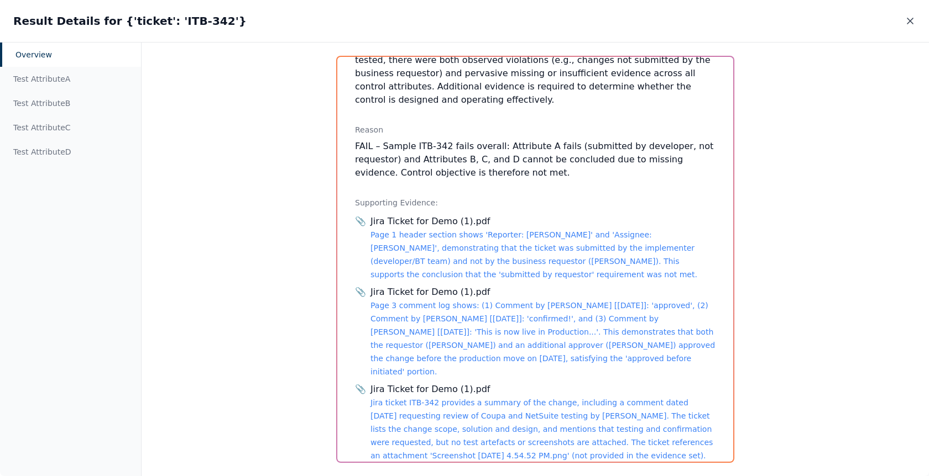
click at [908, 19] on icon at bounding box center [910, 21] width 6 height 6
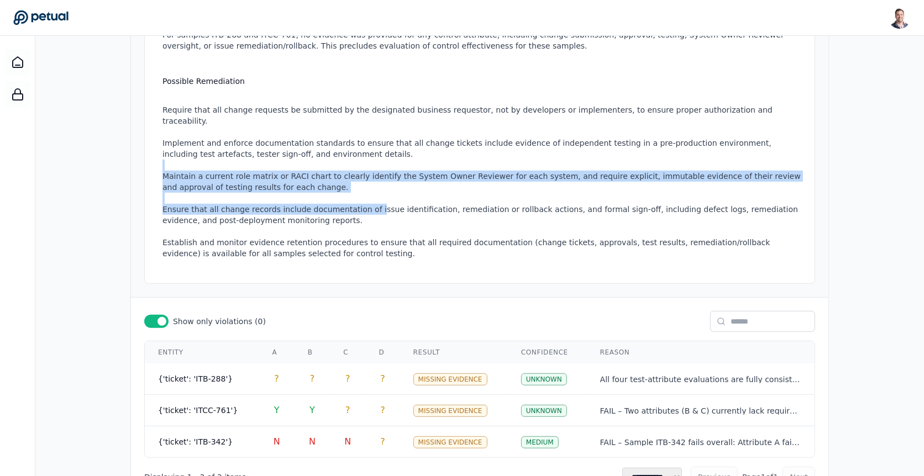
drag, startPoint x: 366, startPoint y: 159, endPoint x: 363, endPoint y: 109, distance: 50.4
click at [363, 109] on ul "Require that all change requests be submitted by the designated business reques…" at bounding box center [481, 181] width 639 height 177
click at [363, 138] on li "Implement and enforce documentation standards to ensure that all change tickets…" at bounding box center [481, 149] width 639 height 22
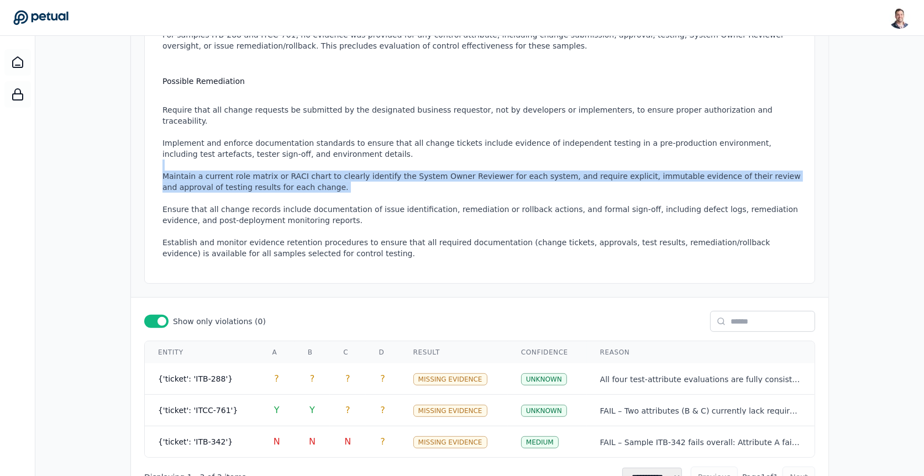
drag, startPoint x: 371, startPoint y: 111, endPoint x: 373, endPoint y: 154, distance: 43.7
click at [373, 154] on ul "Require that all change requests be submitted by the designated business reques…" at bounding box center [481, 181] width 639 height 177
drag, startPoint x: 373, startPoint y: 154, endPoint x: 373, endPoint y: 125, distance: 28.7
click at [373, 125] on ul "Require that all change requests be submitted by the designated business reques…" at bounding box center [481, 181] width 639 height 177
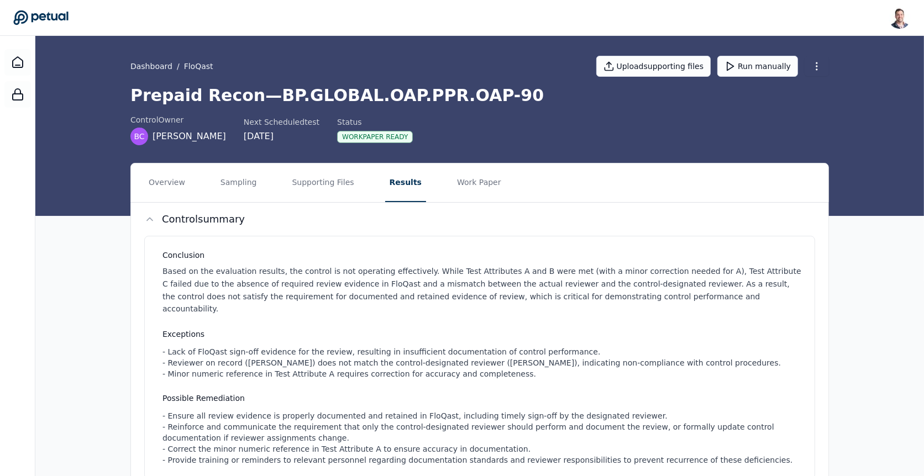
click at [371, 137] on div "Workpaper Ready" at bounding box center [375, 137] width 76 height 12
click at [373, 138] on div "Workpaper Ready" at bounding box center [375, 137] width 76 height 12
click at [150, 66] on link "Dashboard" at bounding box center [151, 66] width 42 height 11
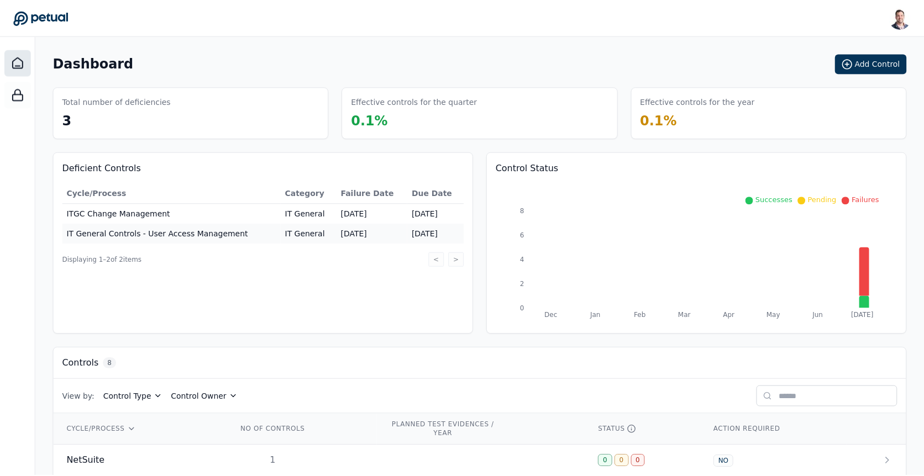
scroll to position [235, 0]
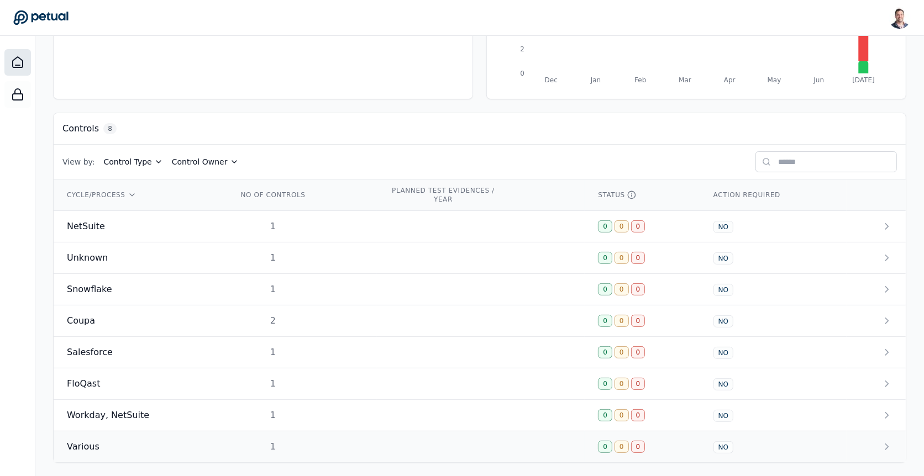
click at [297, 441] on div "1" at bounding box center [273, 447] width 71 height 13
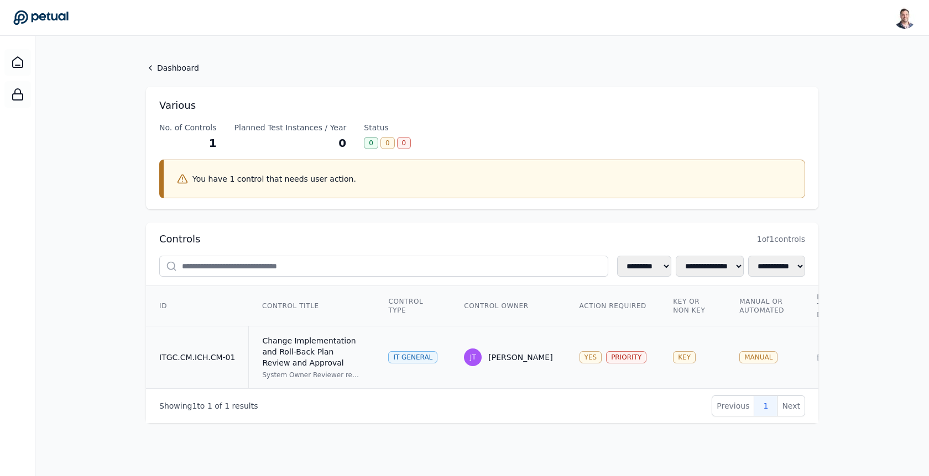
click at [341, 342] on div "Change Implementation and Roll-Back Plan Review and Approval" at bounding box center [311, 351] width 99 height 33
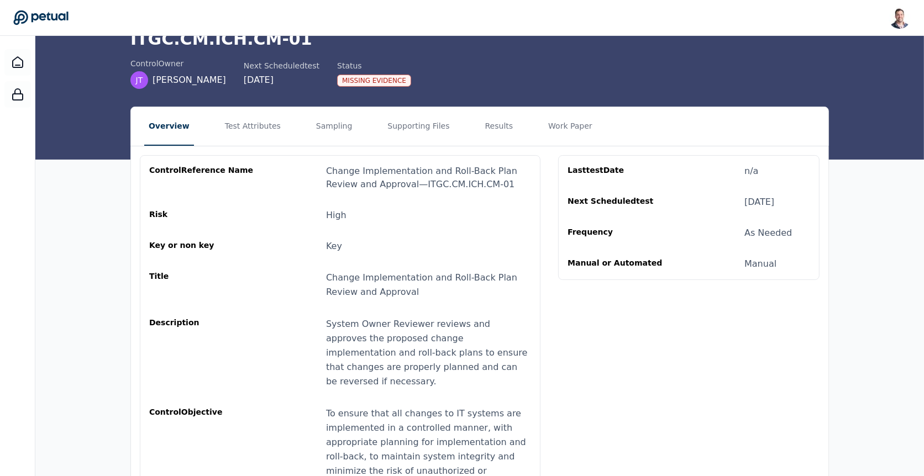
scroll to position [96, 0]
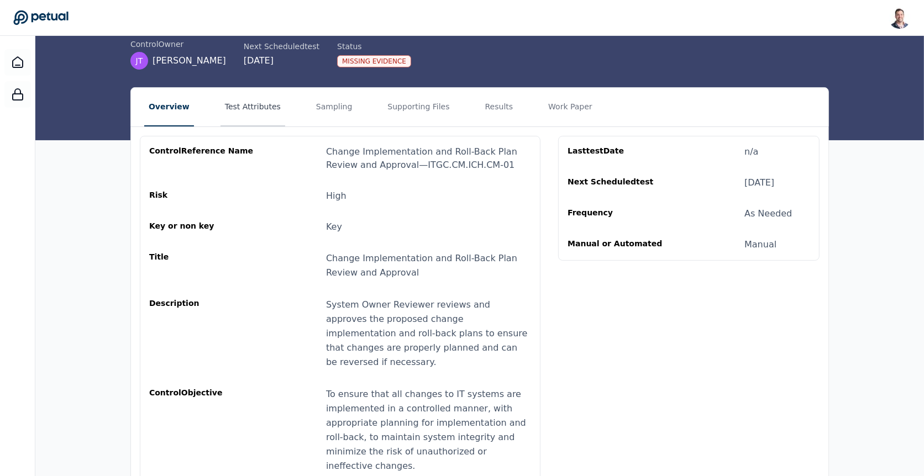
click at [234, 90] on button "Test Attributes" at bounding box center [253, 107] width 65 height 39
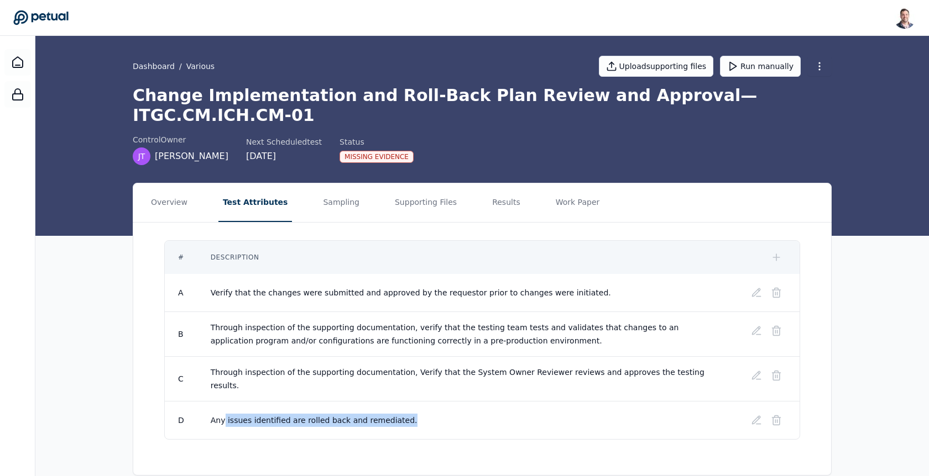
drag, startPoint x: 403, startPoint y: 393, endPoint x: 220, endPoint y: 391, distance: 183.5
click at [220, 402] on td "Any issues identified are rolled back and remediated." at bounding box center [465, 421] width 536 height 38
click at [220, 416] on span "Any issues identified are rolled back and remediated." at bounding box center [314, 420] width 207 height 9
drag, startPoint x: 220, startPoint y: 391, endPoint x: 355, endPoint y: 389, distance: 135.4
click at [355, 416] on span "Any issues identified are rolled back and remediated." at bounding box center [314, 420] width 207 height 9
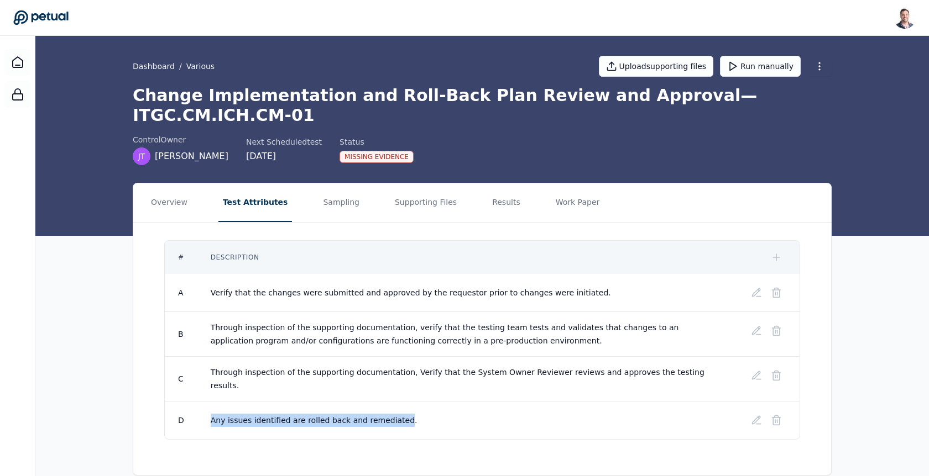
click at [355, 416] on span "Any issues identified are rolled back and remediated." at bounding box center [314, 420] width 207 height 9
drag, startPoint x: 355, startPoint y: 389, endPoint x: 229, endPoint y: 389, distance: 126.6
click at [229, 416] on span "Any issues identified are rolled back and remediated." at bounding box center [314, 420] width 207 height 9
drag, startPoint x: 229, startPoint y: 389, endPoint x: 349, endPoint y: 390, distance: 120.5
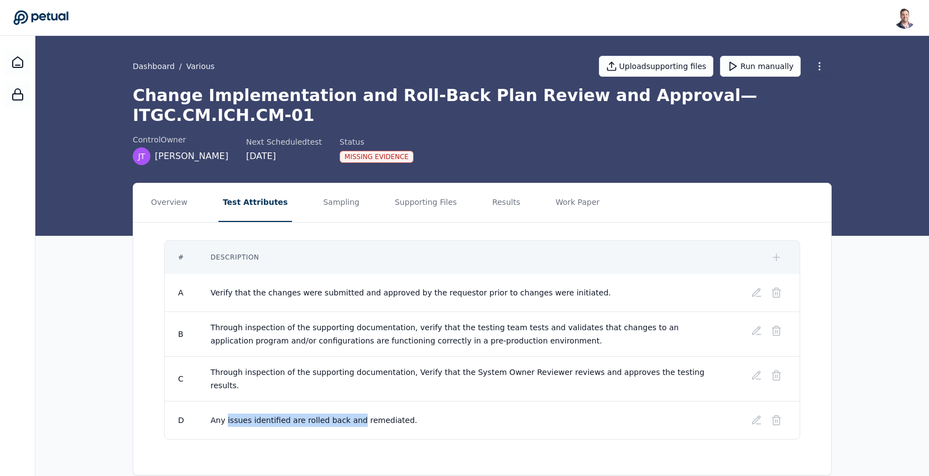
click at [349, 416] on span "Any issues identified are rolled back and remediated." at bounding box center [314, 420] width 207 height 9
drag, startPoint x: 349, startPoint y: 390, endPoint x: 234, endPoint y: 390, distance: 115.0
click at [234, 416] on span "Any issues identified are rolled back and remediated." at bounding box center [314, 420] width 207 height 9
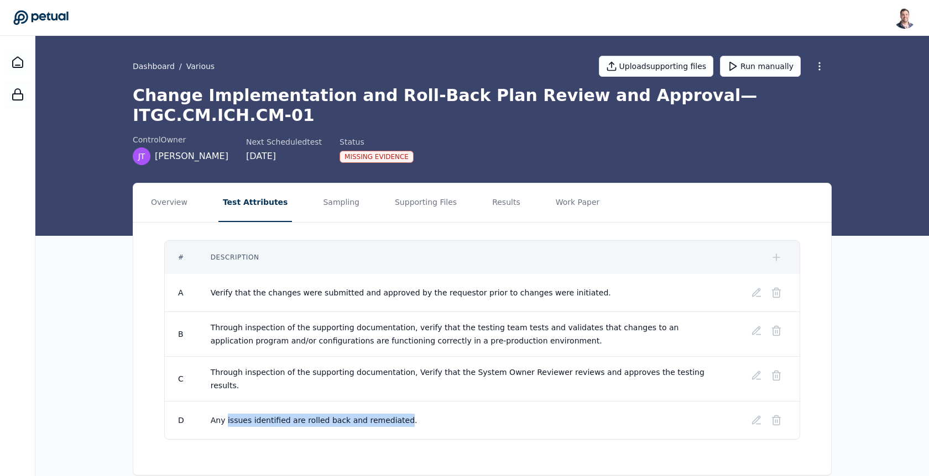
drag, startPoint x: 234, startPoint y: 390, endPoint x: 361, endPoint y: 390, distance: 127.1
click at [361, 416] on span "Any issues identified are rolled back and remediated." at bounding box center [314, 420] width 207 height 9
drag, startPoint x: 344, startPoint y: 391, endPoint x: 251, endPoint y: 391, distance: 92.9
click at [251, 416] on span "Any issues identified are rolled back and remediated." at bounding box center [314, 420] width 207 height 9
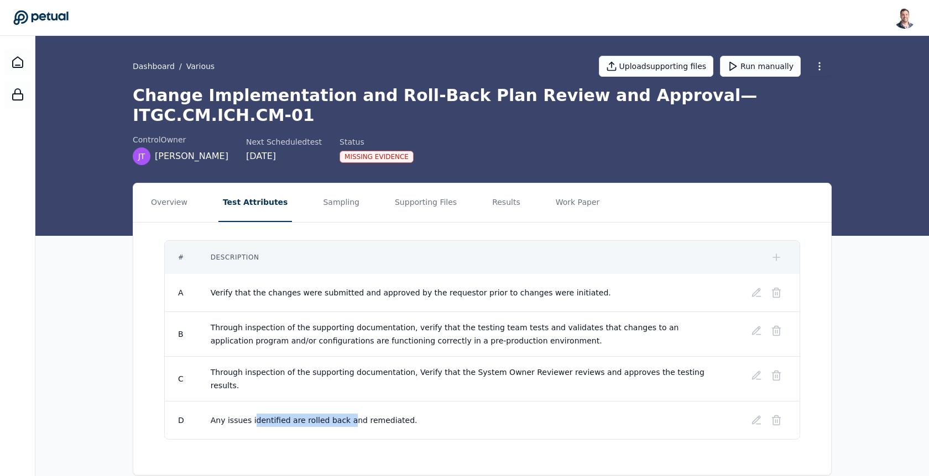
click at [251, 416] on span "Any issues identified are rolled back and remediated." at bounding box center [314, 420] width 207 height 9
drag, startPoint x: 251, startPoint y: 391, endPoint x: 352, endPoint y: 390, distance: 100.0
click at [352, 416] on span "Any issues identified are rolled back and remediated." at bounding box center [314, 420] width 207 height 9
drag, startPoint x: 352, startPoint y: 390, endPoint x: 227, endPoint y: 391, distance: 124.9
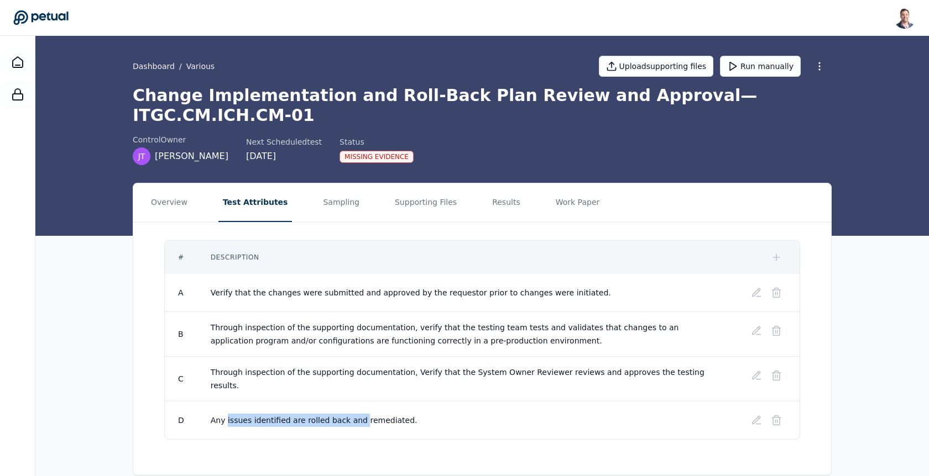
click at [227, 416] on span "Any issues identified are rolled back and remediated." at bounding box center [314, 420] width 207 height 9
click at [258, 416] on span "Any issues identified are rolled back and remediated." at bounding box center [314, 420] width 207 height 9
drag, startPoint x: 258, startPoint y: 391, endPoint x: 354, endPoint y: 391, distance: 96.2
click at [354, 416] on span "Any issues identified are rolled back and remediated." at bounding box center [314, 420] width 207 height 9
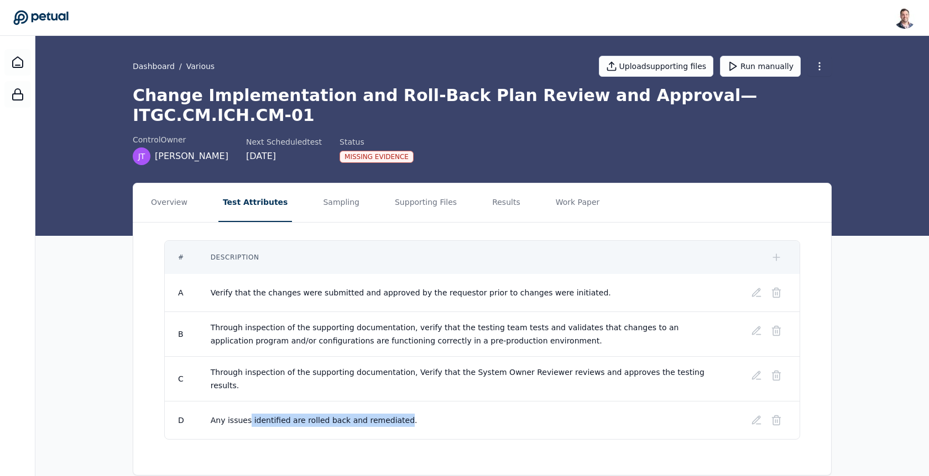
drag, startPoint x: 354, startPoint y: 391, endPoint x: 248, endPoint y: 393, distance: 106.7
click at [248, 416] on span "Any issues identified are rolled back and remediated." at bounding box center [314, 420] width 207 height 9
click at [756, 415] on icon at bounding box center [756, 420] width 11 height 11
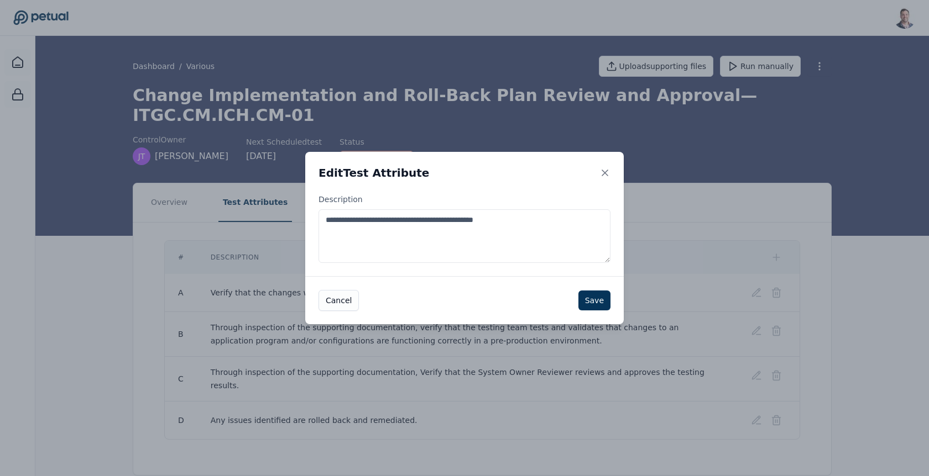
click at [553, 238] on textarea "**********" at bounding box center [464, 236] width 292 height 54
type textarea "**********"
click at [602, 173] on icon at bounding box center [604, 172] width 11 height 11
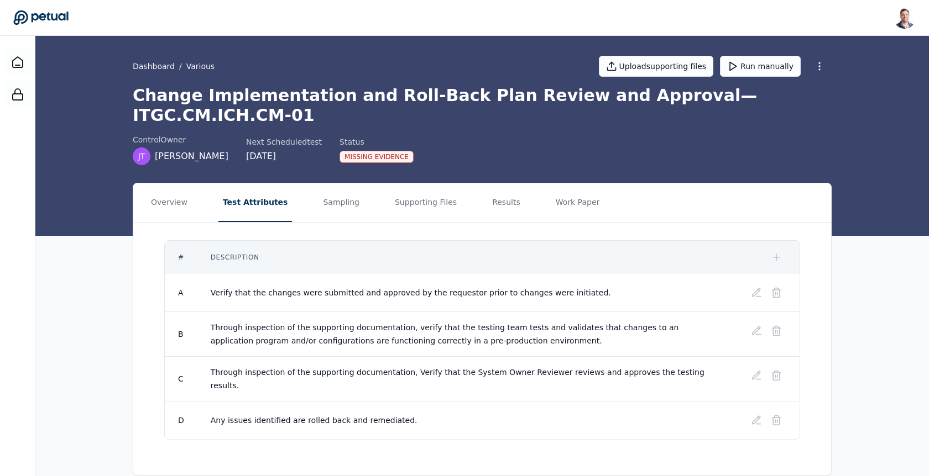
click at [522, 88] on h1 "Change Implementation and Roll-Back Plan Review and Approval — ITGC.CM.ICH.CM-01" at bounding box center [482, 106] width 699 height 40
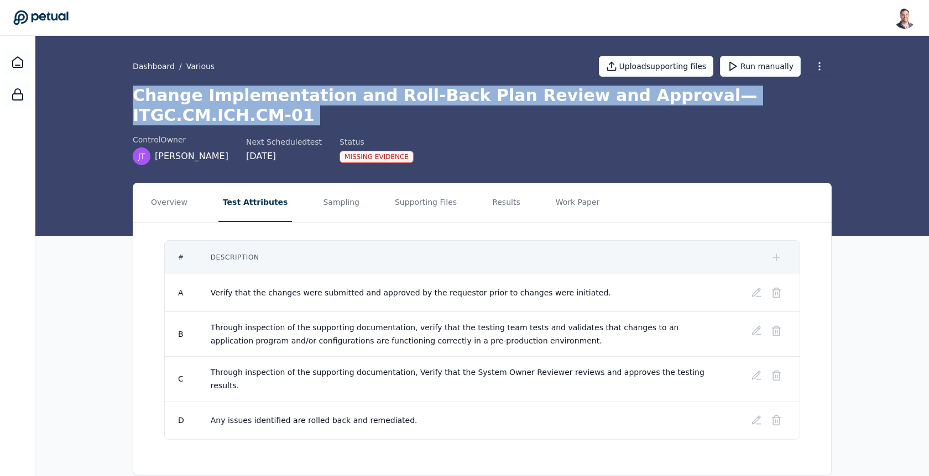
click at [522, 88] on h1 "Change Implementation and Roll-Back Plan Review and Approval — ITGC.CM.ICH.CM-01" at bounding box center [482, 106] width 699 height 40
click at [342, 101] on h1 "Change Implementation and Roll-Back Plan Review and Approval — ITGC.CM.ICH.CM-01" at bounding box center [482, 106] width 699 height 40
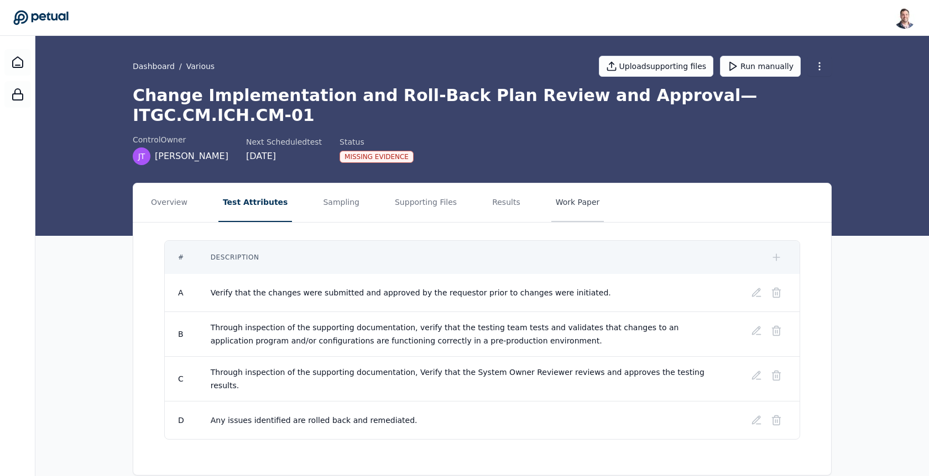
click at [557, 188] on button "Work Paper" at bounding box center [577, 202] width 53 height 39
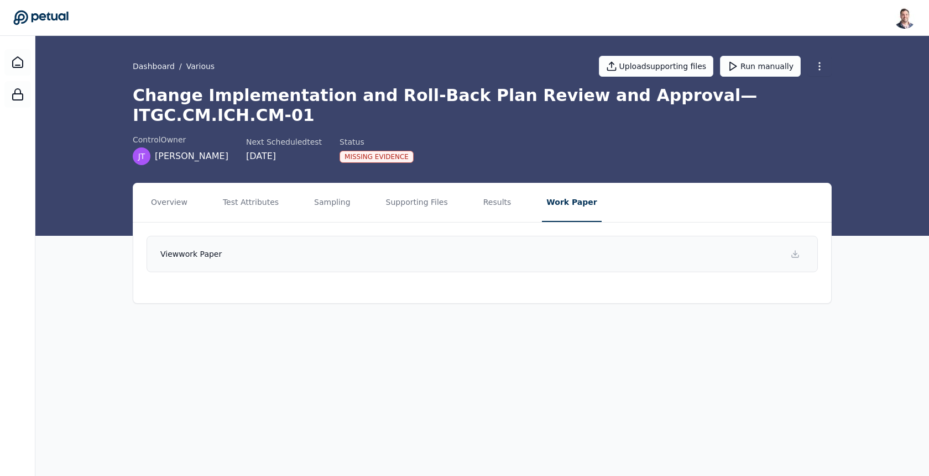
click at [455, 236] on link "View work paper" at bounding box center [481, 254] width 671 height 36
click at [159, 61] on link "Dashboard" at bounding box center [154, 66] width 42 height 11
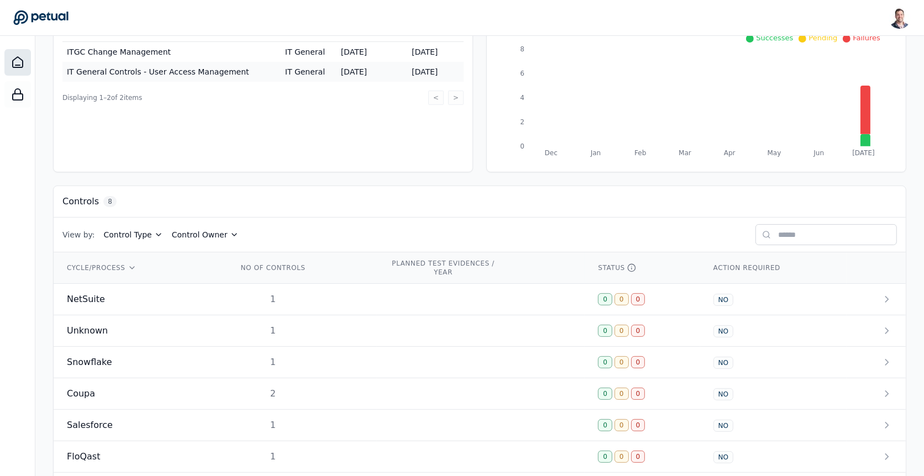
scroll to position [203, 0]
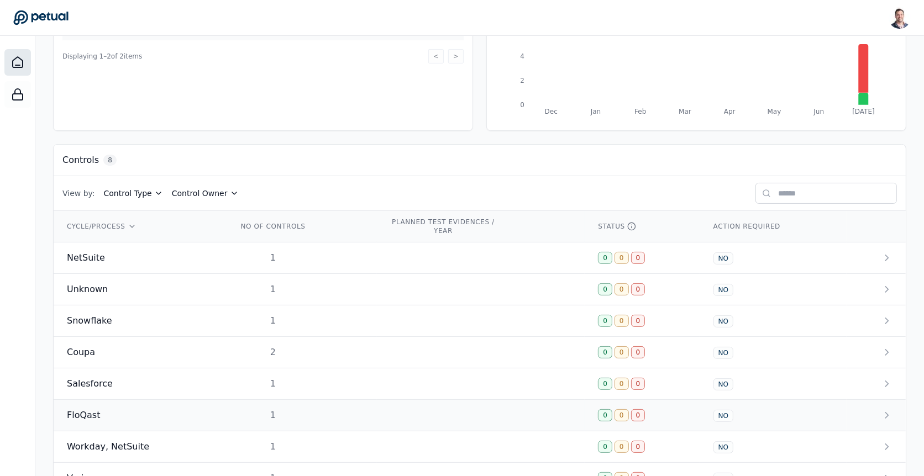
click at [157, 409] on div "FloQast" at bounding box center [139, 415] width 144 height 13
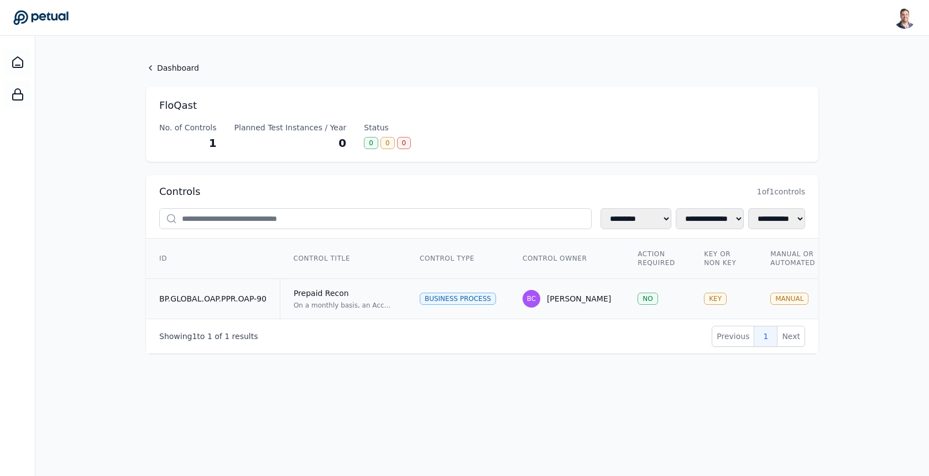
click at [353, 291] on div "Prepaid Recon" at bounding box center [342, 293] width 99 height 11
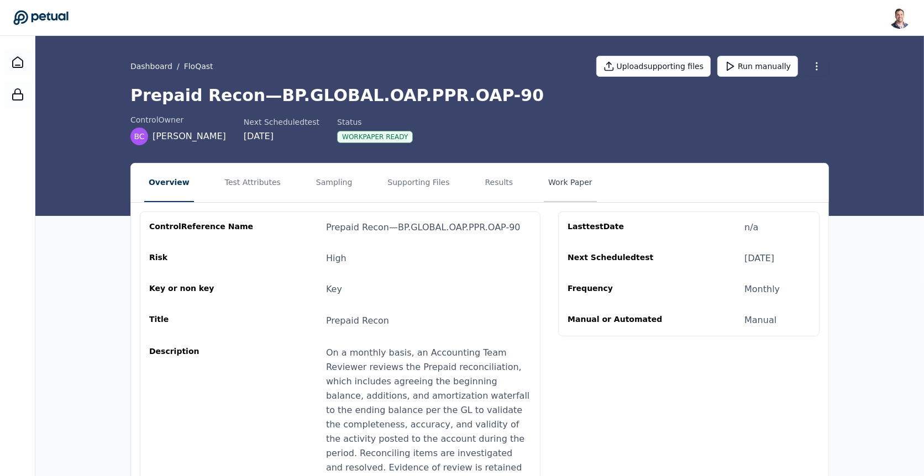
click at [545, 192] on button "Work Paper" at bounding box center [570, 183] width 53 height 39
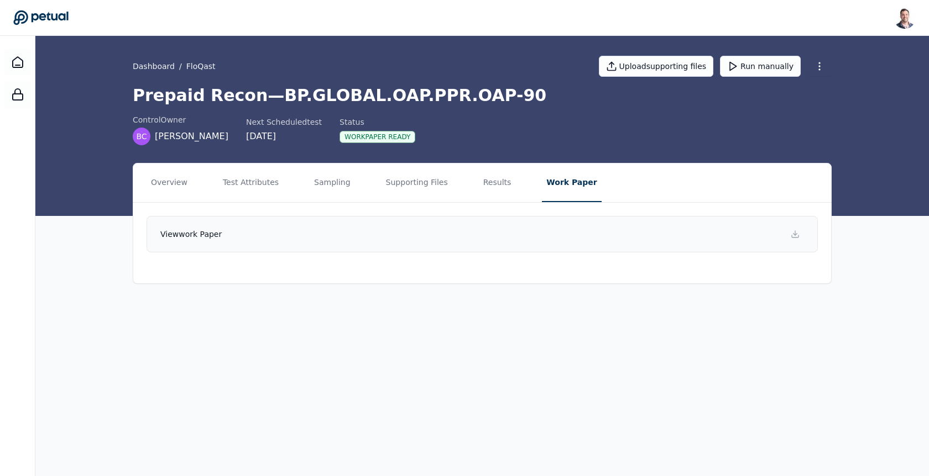
click at [419, 235] on link "View work paper" at bounding box center [481, 234] width 671 height 36
click at [486, 188] on button "Results" at bounding box center [497, 183] width 37 height 39
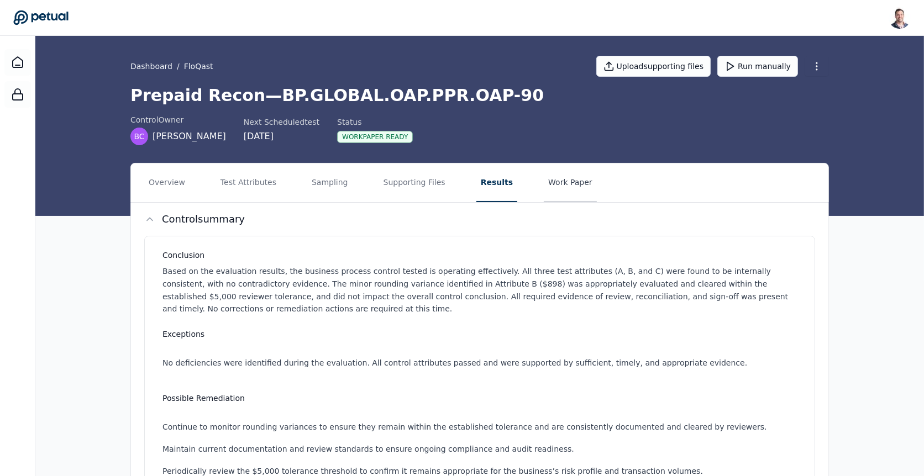
click at [563, 181] on button "Work Paper" at bounding box center [570, 183] width 53 height 39
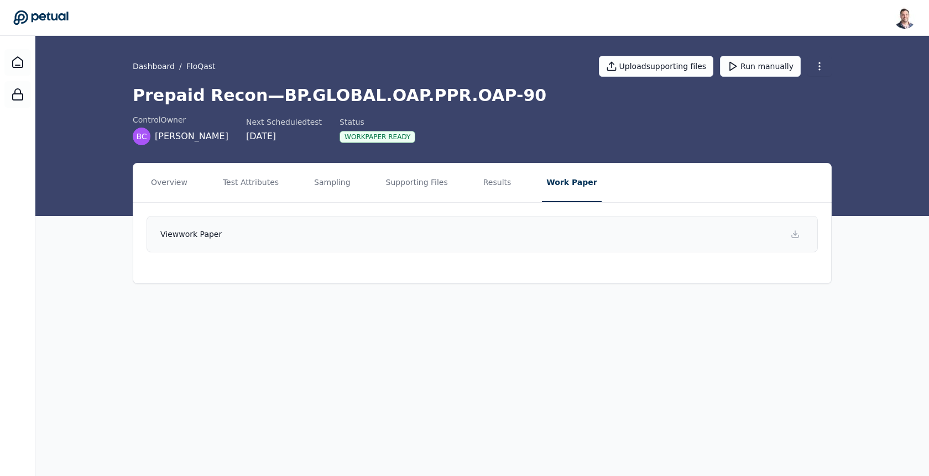
click at [431, 238] on link "View work paper" at bounding box center [481, 234] width 671 height 36
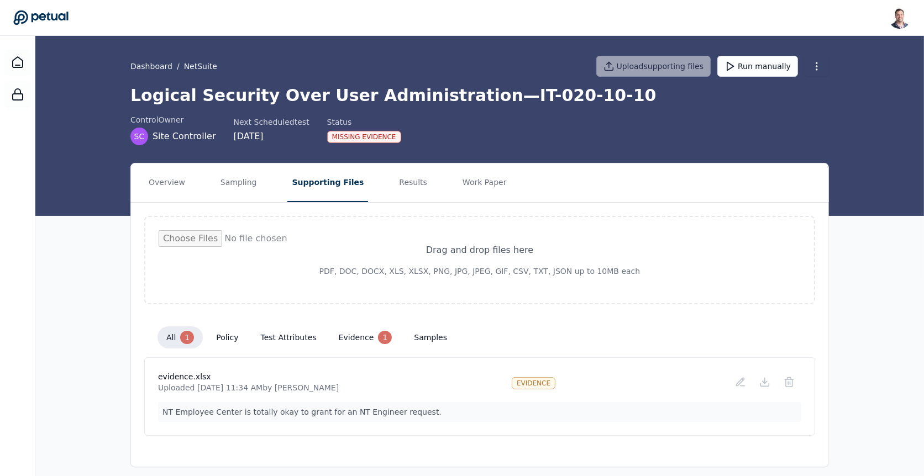
click at [279, 75] on div "Dashboard / NetSuite Upload supporting files Run manually" at bounding box center [479, 66] width 699 height 39
click at [160, 67] on link "Dashboard" at bounding box center [151, 66] width 42 height 11
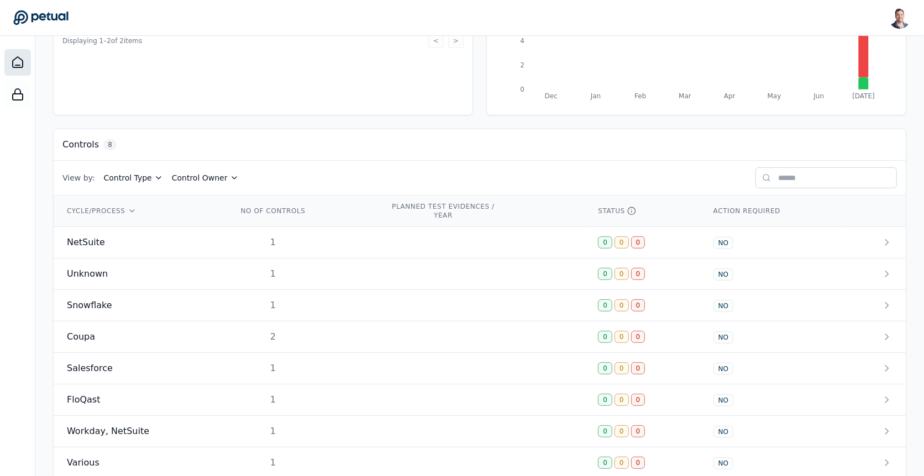
scroll to position [235, 0]
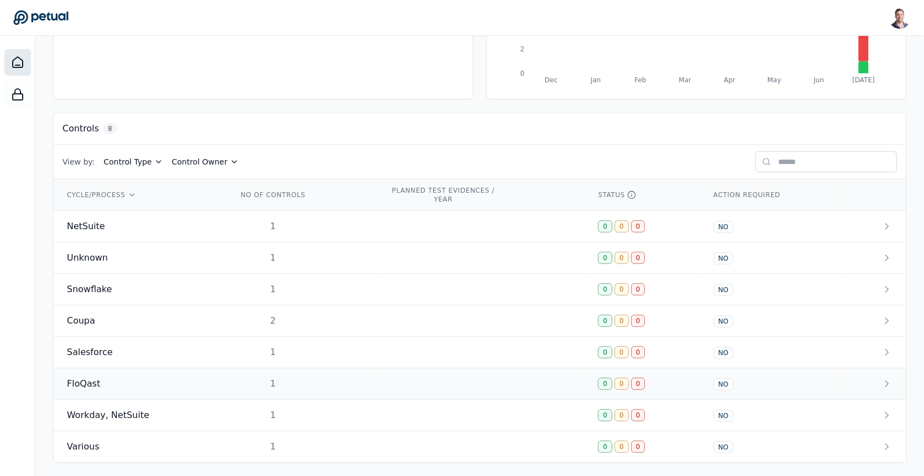
click at [198, 377] on div "FloQast" at bounding box center [139, 383] width 144 height 13
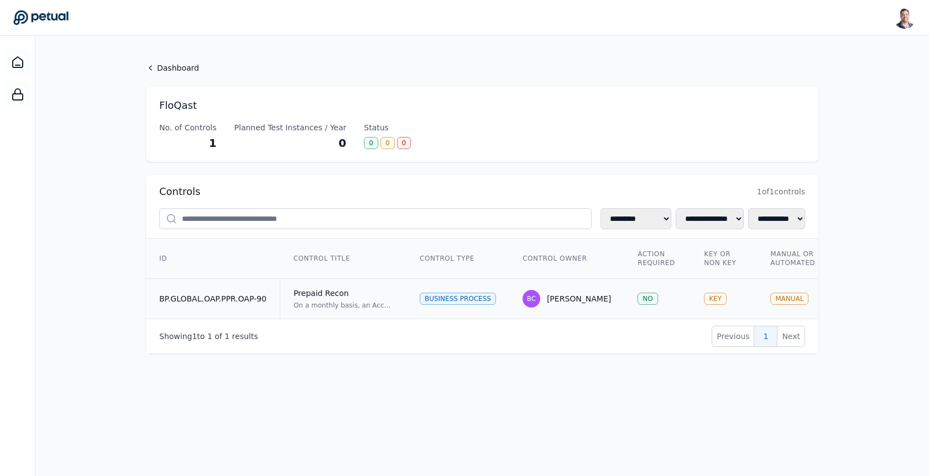
click at [384, 301] on div "On a monthly basis, an Accounting Team Reviewer reviews the Prepaid reconciliat…" at bounding box center [342, 305] width 99 height 9
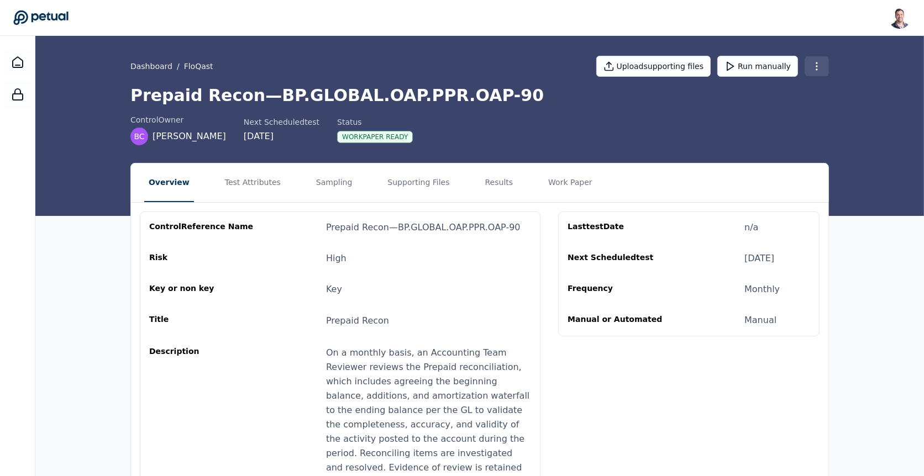
click at [822, 61] on html "[PERSON_NAME] [EMAIL_ADDRESS] Sign out Dashboard / FloQast Upload supporting fi…" at bounding box center [462, 316] width 924 height 633
click at [548, 190] on html "[PERSON_NAME] [EMAIL_ADDRESS] Sign out Dashboard / FloQast Upload supporting fi…" at bounding box center [464, 316] width 929 height 633
click at [548, 190] on button "Work Paper" at bounding box center [570, 183] width 53 height 39
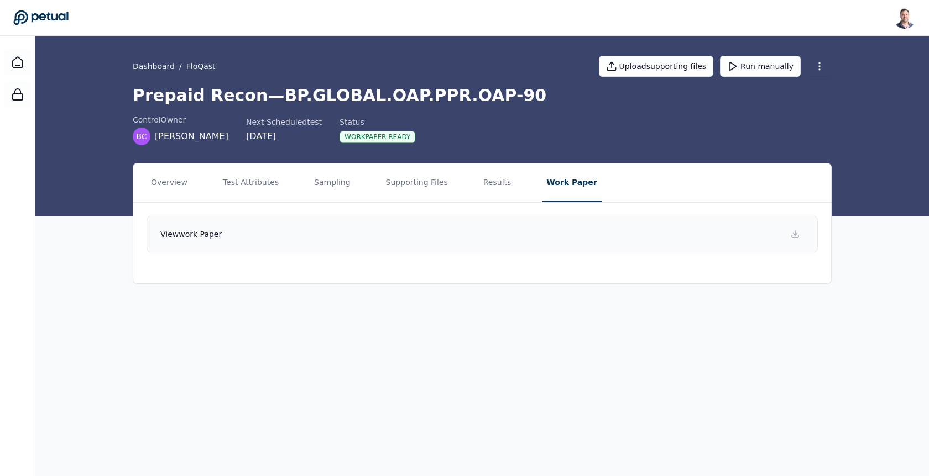
click at [563, 238] on link "View work paper" at bounding box center [481, 234] width 671 height 36
click at [723, 232] on link "View work paper" at bounding box center [481, 234] width 671 height 36
click at [154, 64] on link "Dashboard" at bounding box center [154, 66] width 42 height 11
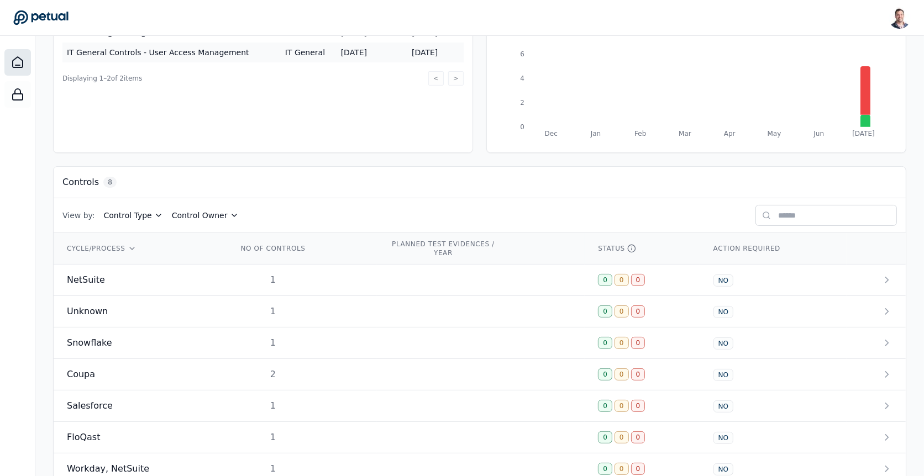
scroll to position [235, 0]
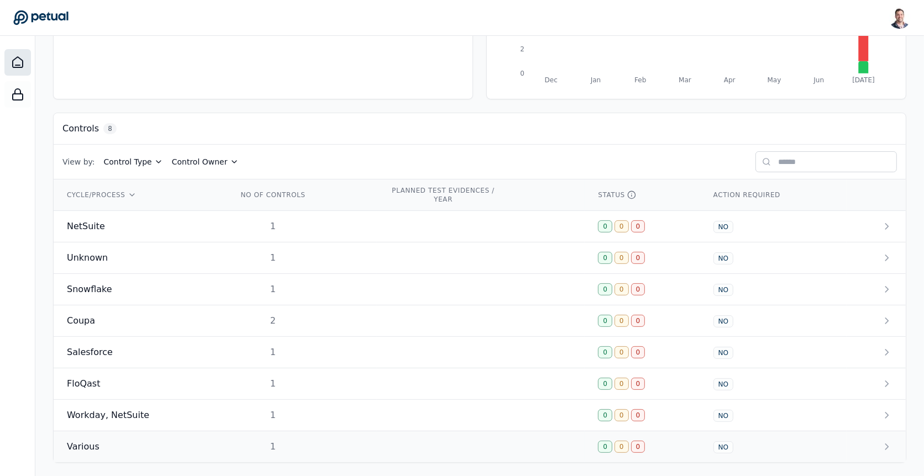
click at [178, 441] on div "Various" at bounding box center [139, 447] width 144 height 13
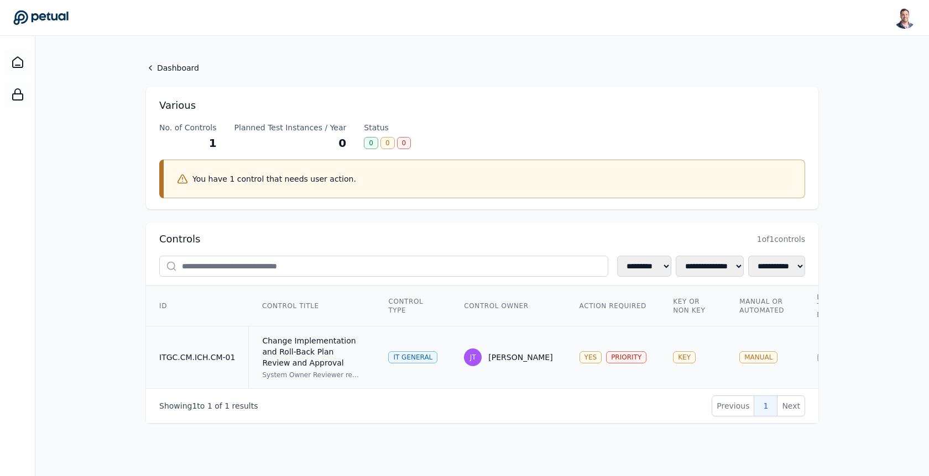
click at [258, 352] on td "Change Implementation and Roll-Back Plan Review and Approval System Owner Revie…" at bounding box center [312, 358] width 127 height 62
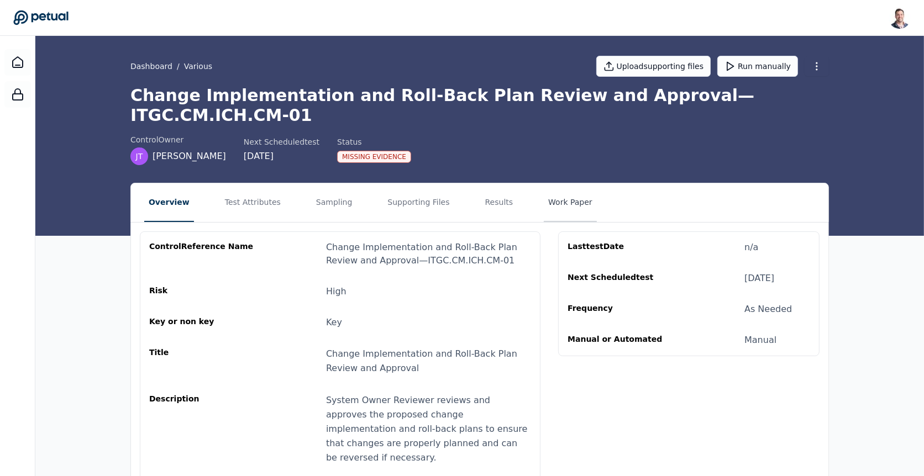
click at [544, 183] on button "Work Paper" at bounding box center [570, 202] width 53 height 39
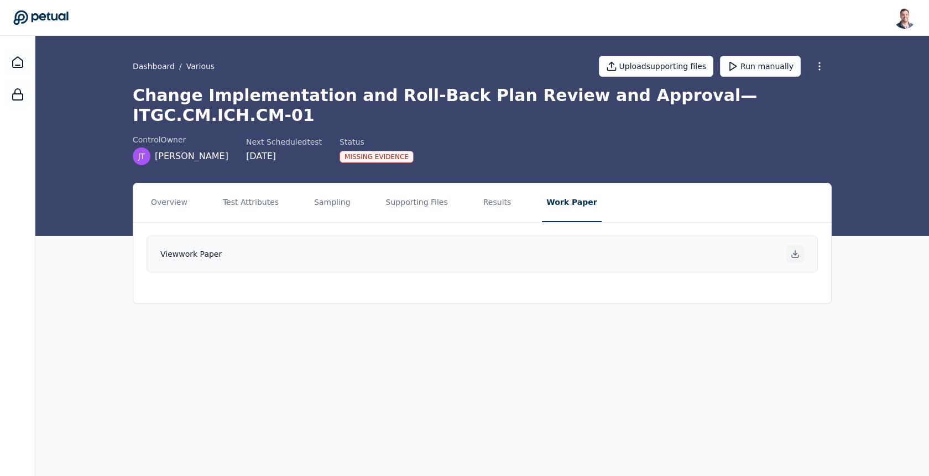
click at [798, 250] on icon at bounding box center [794, 254] width 9 height 9
